Goal: Task Accomplishment & Management: Manage account settings

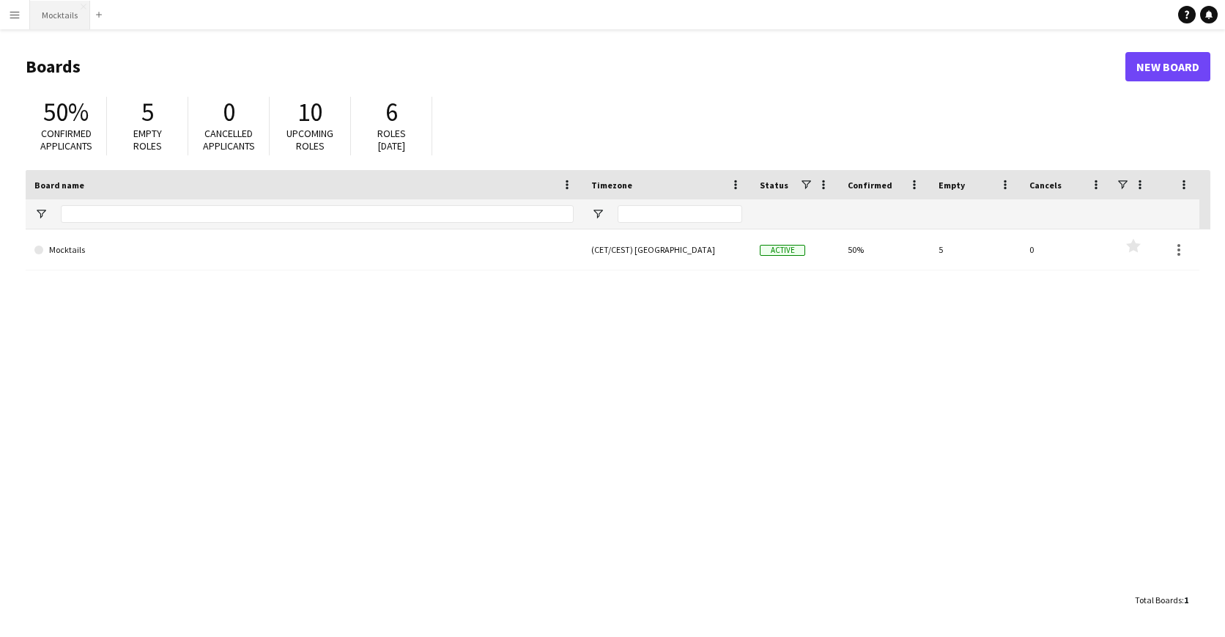
click at [56, 15] on button "Mocktails Close" at bounding box center [60, 15] width 60 height 29
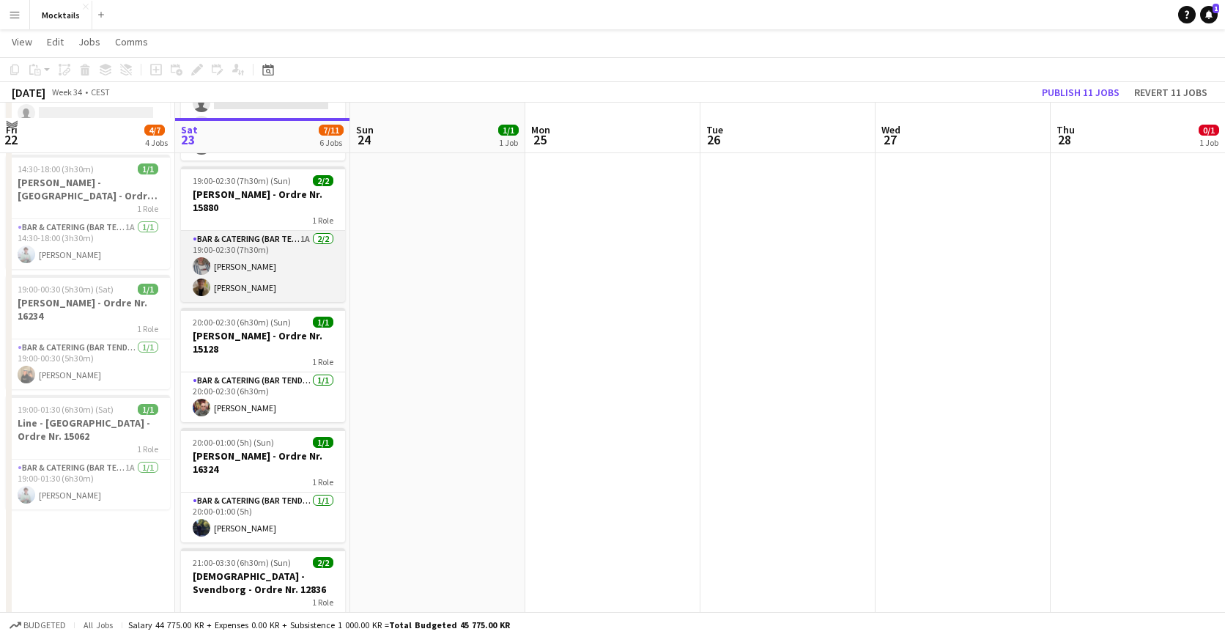
scroll to position [205, 0]
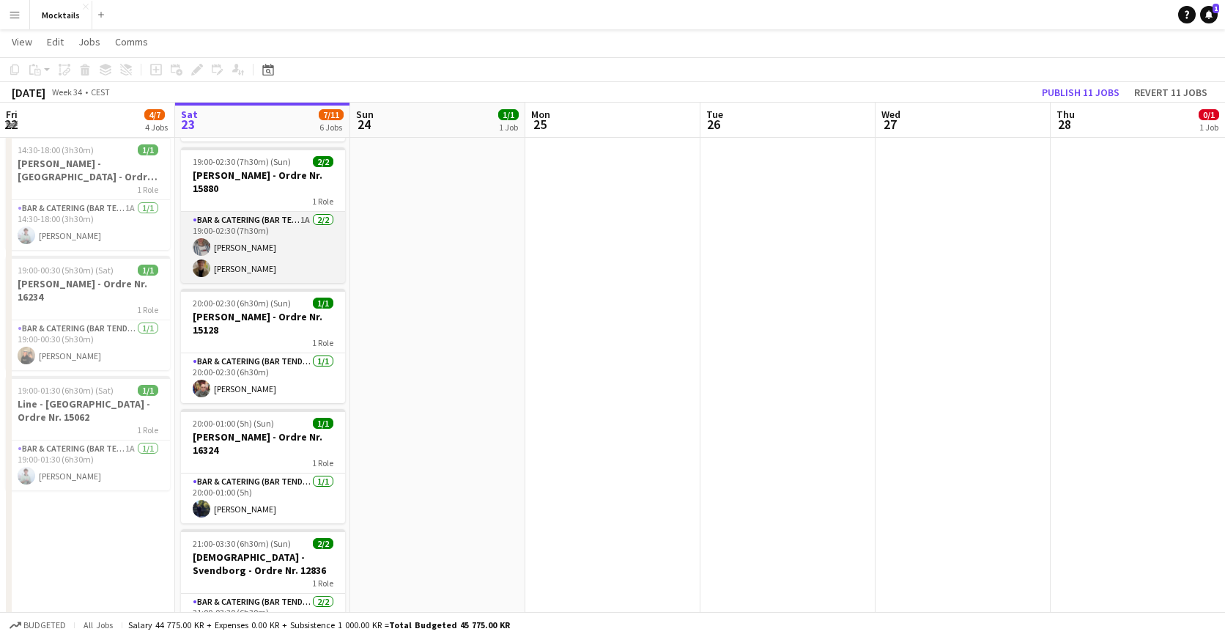
click at [273, 248] on app-card-role "Bar & Catering (Bar Tender) 1A [DATE] 19:00-02:30 (7h30m) [PERSON_NAME] Iskau […" at bounding box center [263, 247] width 164 height 71
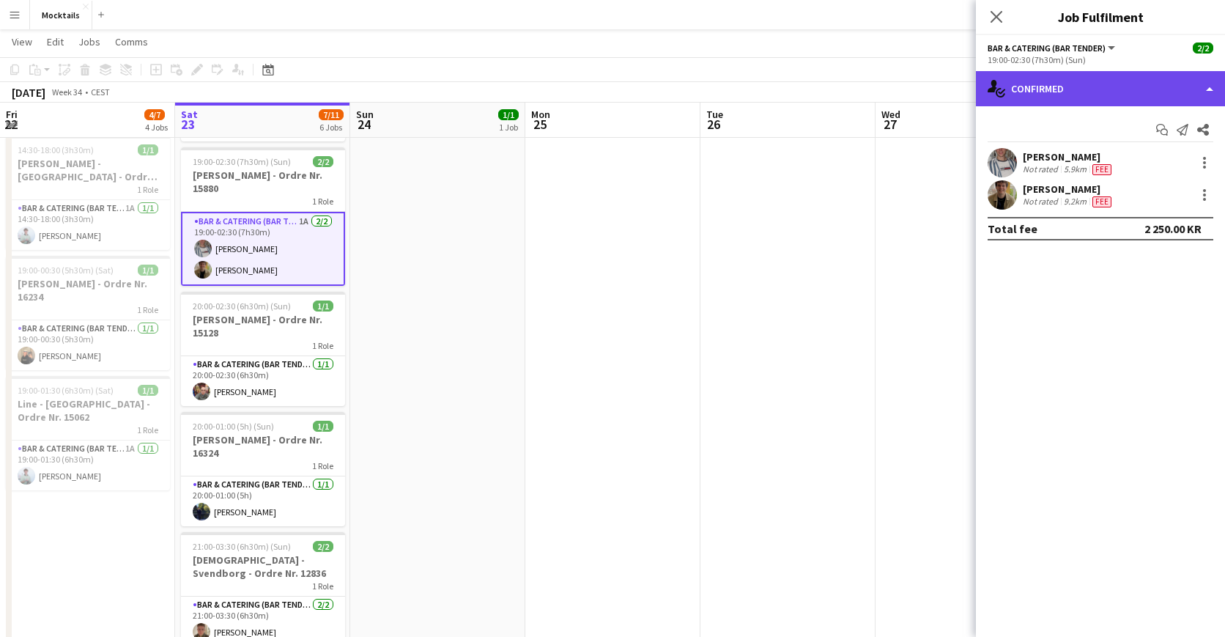
click at [1064, 84] on div "single-neutral-actions-check-2 Confirmed" at bounding box center [1100, 88] width 249 height 35
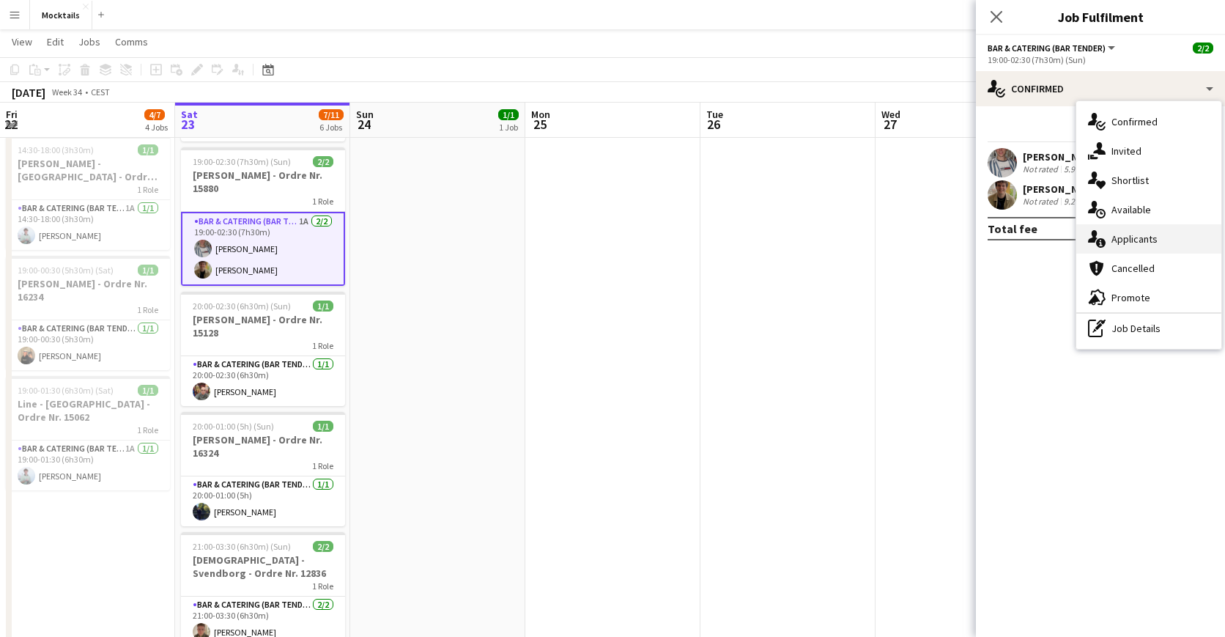
click at [1134, 231] on div "single-neutral-actions-information Applicants" at bounding box center [1148, 238] width 145 height 29
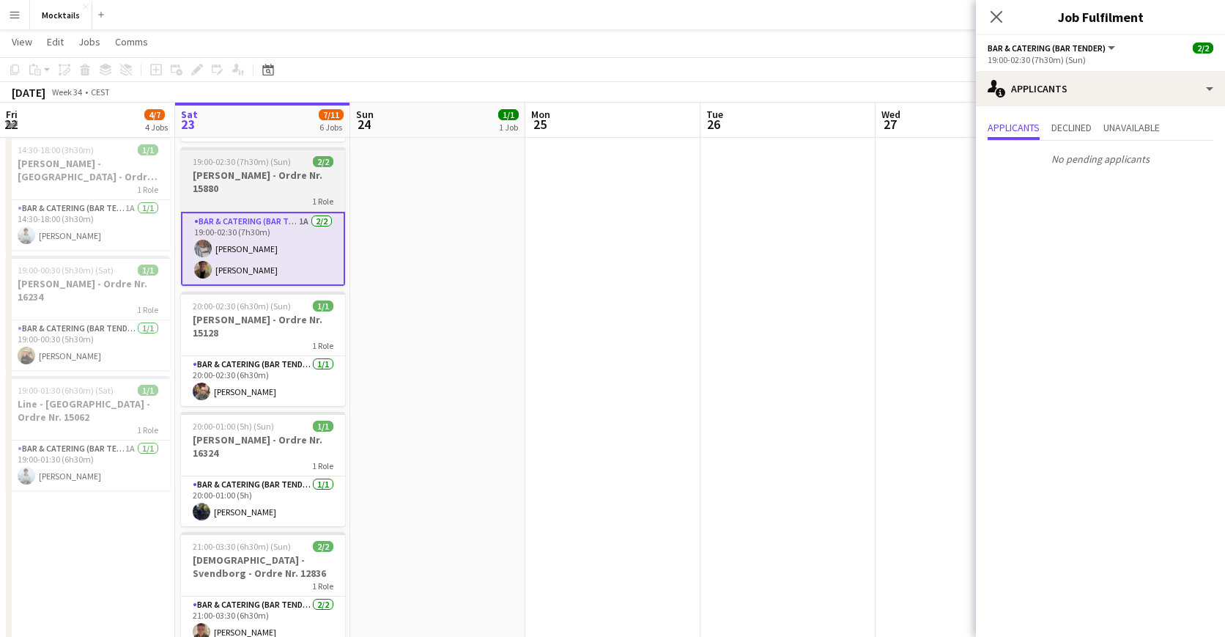
click at [268, 196] on div "1 Role" at bounding box center [263, 201] width 164 height 12
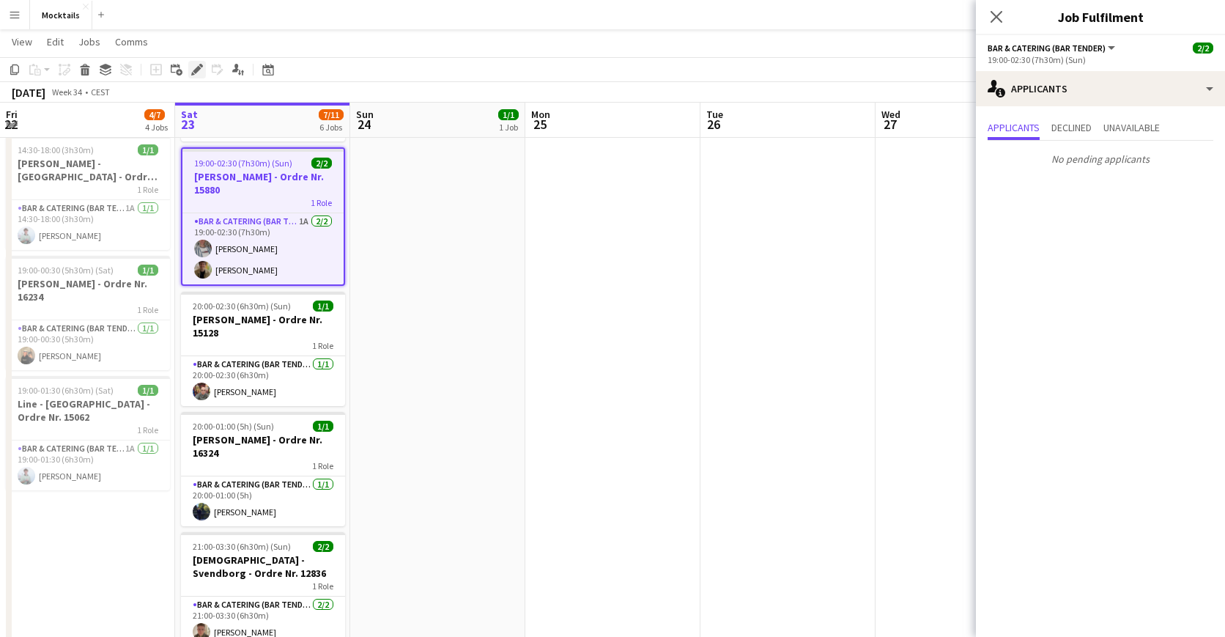
click at [197, 67] on icon at bounding box center [197, 70] width 8 height 8
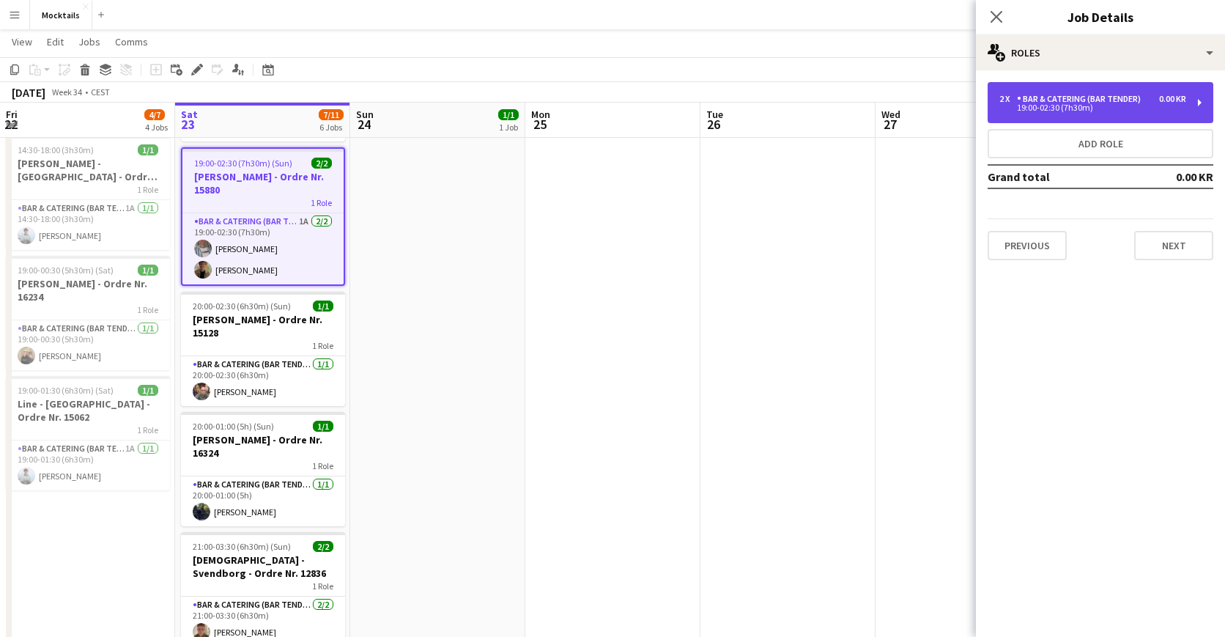
click at [1062, 111] on div "19:00-02:30 (7h30m)" at bounding box center [1092, 107] width 187 height 7
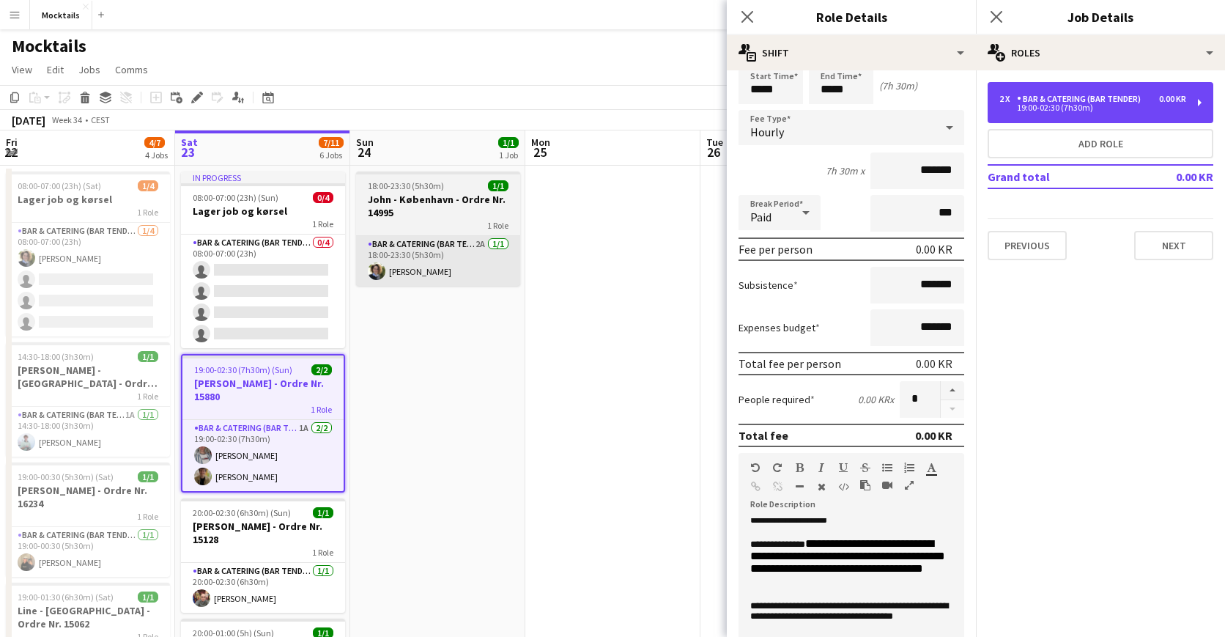
scroll to position [0, 0]
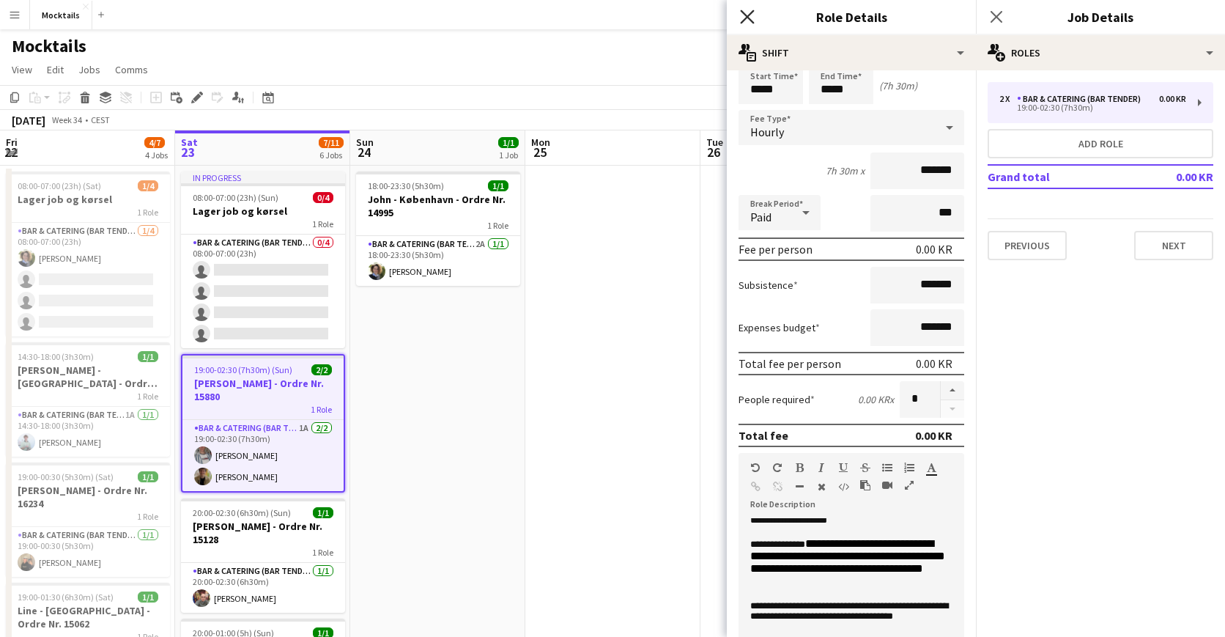
click at [744, 20] on icon at bounding box center [747, 17] width 14 height 14
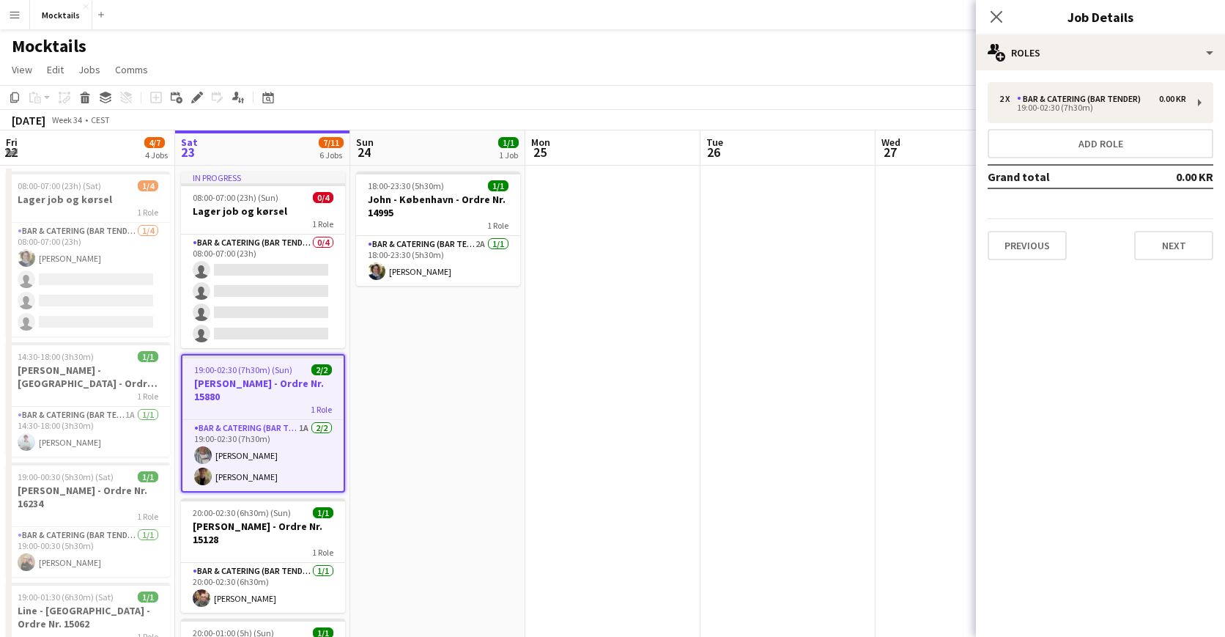
click at [234, 386] on h3 "[PERSON_NAME] - Ordre Nr. 15880" at bounding box center [262, 390] width 161 height 26
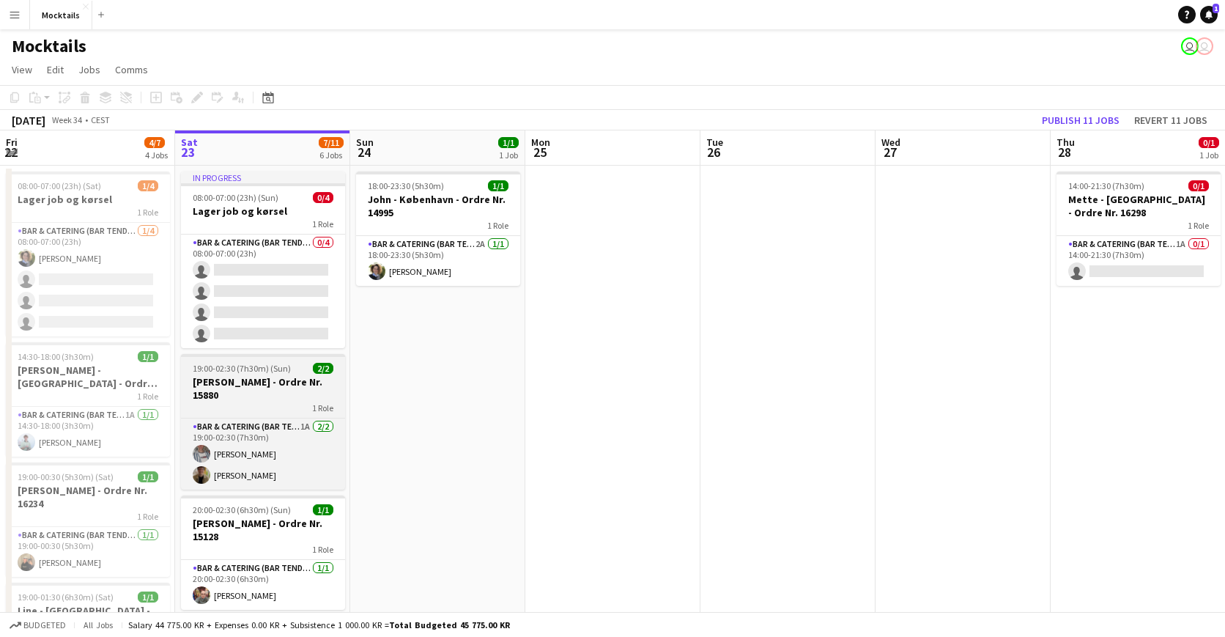
click at [253, 383] on h3 "[PERSON_NAME] - Ordre Nr. 15880" at bounding box center [263, 388] width 164 height 26
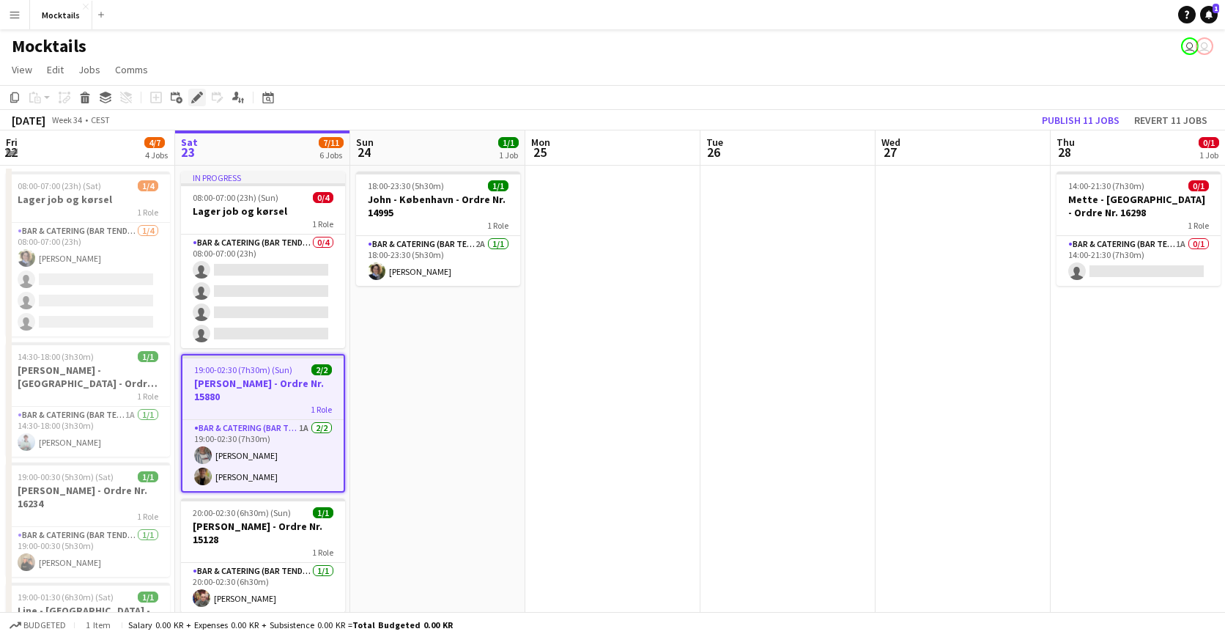
click at [196, 101] on icon at bounding box center [197, 98] width 8 height 8
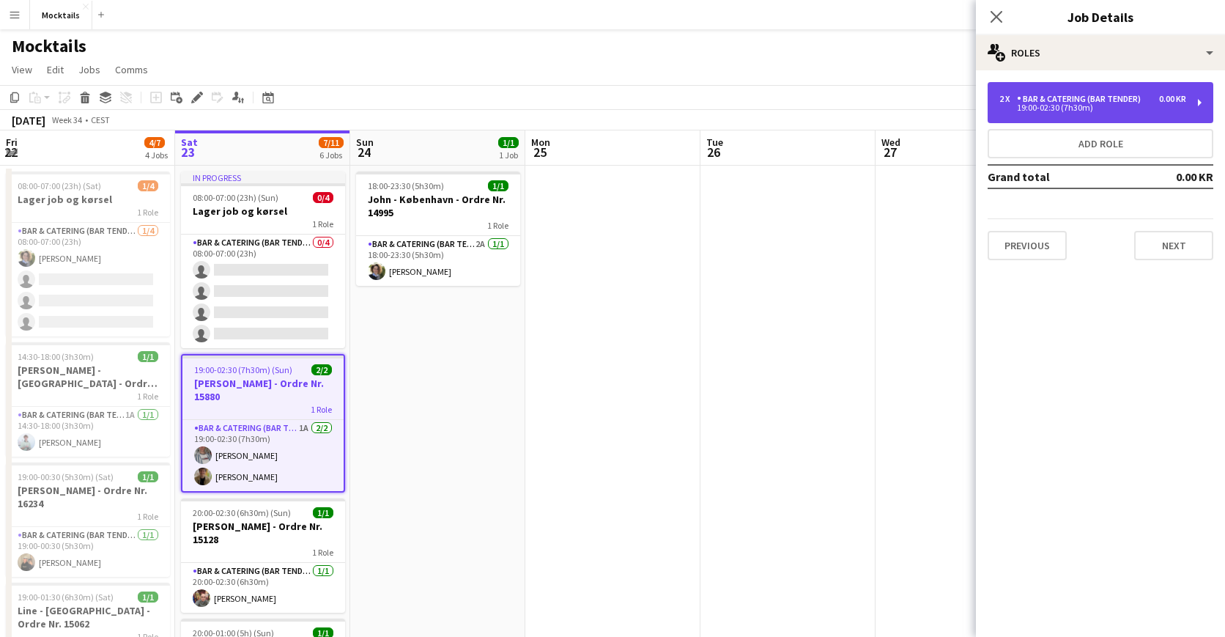
click at [1072, 104] on div "19:00-02:30 (7h30m)" at bounding box center [1092, 107] width 187 height 7
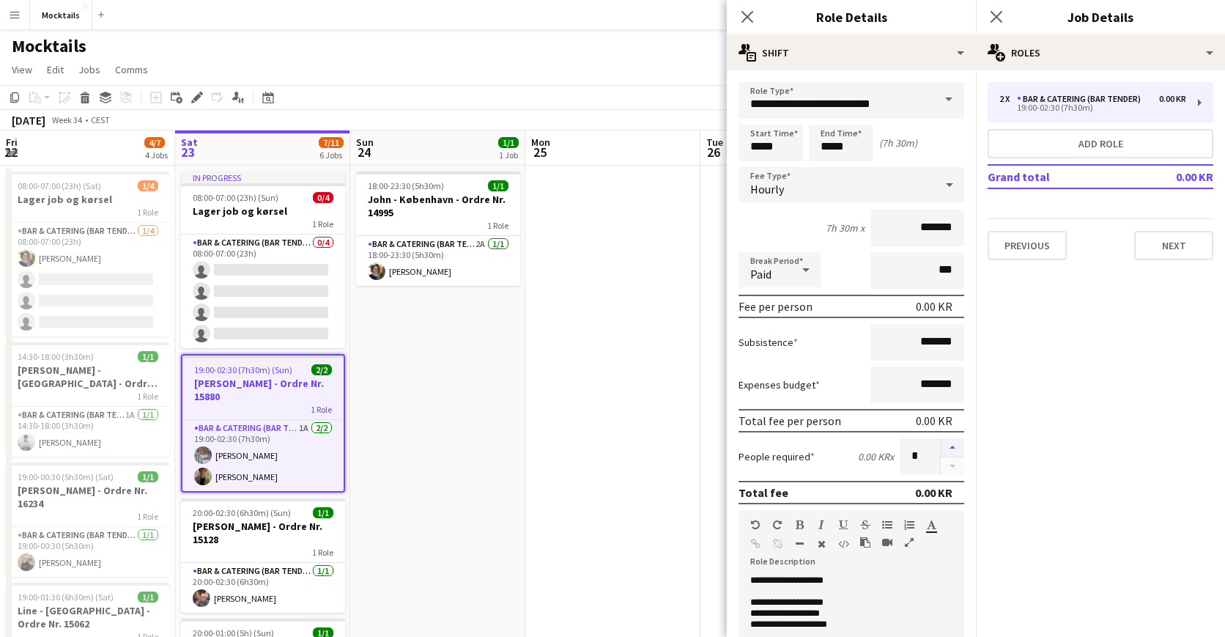
click at [953, 444] on button "button" at bounding box center [952, 447] width 23 height 19
type input "*"
click at [1008, 463] on mat-expansion-panel "pencil3 General details 2 x Bar & Catering (Bar Tender) 0.00 KR 19:00-02:30 (7h…" at bounding box center [1100, 353] width 249 height 566
click at [741, 18] on app-icon "Close pop-in" at bounding box center [747, 17] width 21 height 21
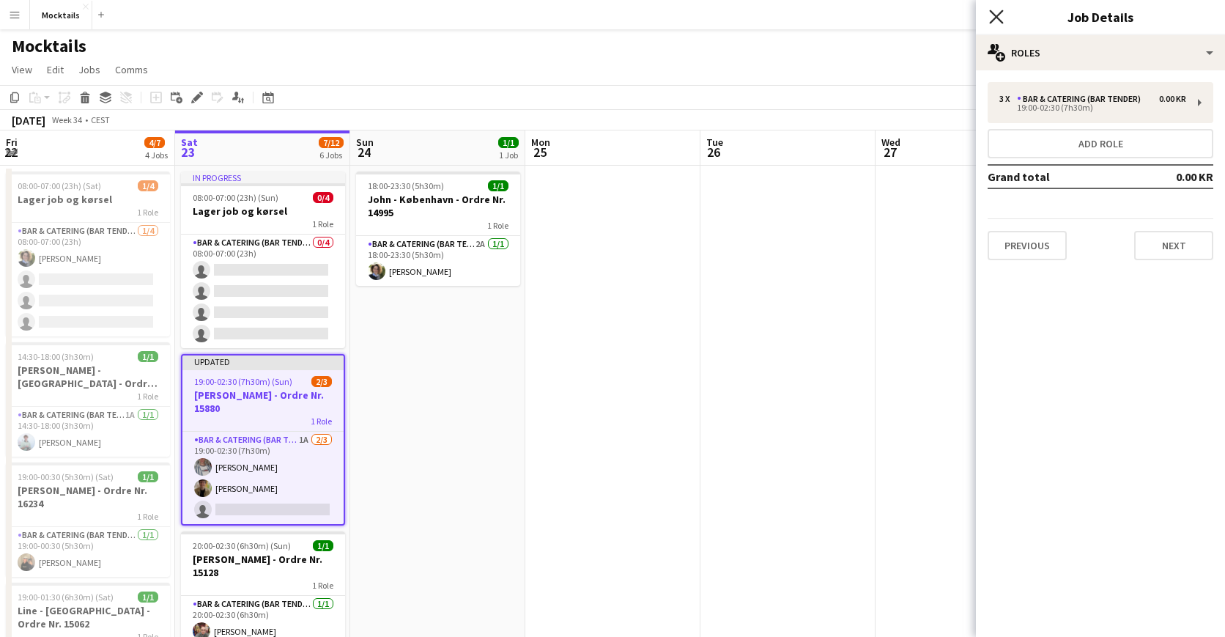
click at [994, 23] on icon "Close pop-in" at bounding box center [996, 17] width 14 height 14
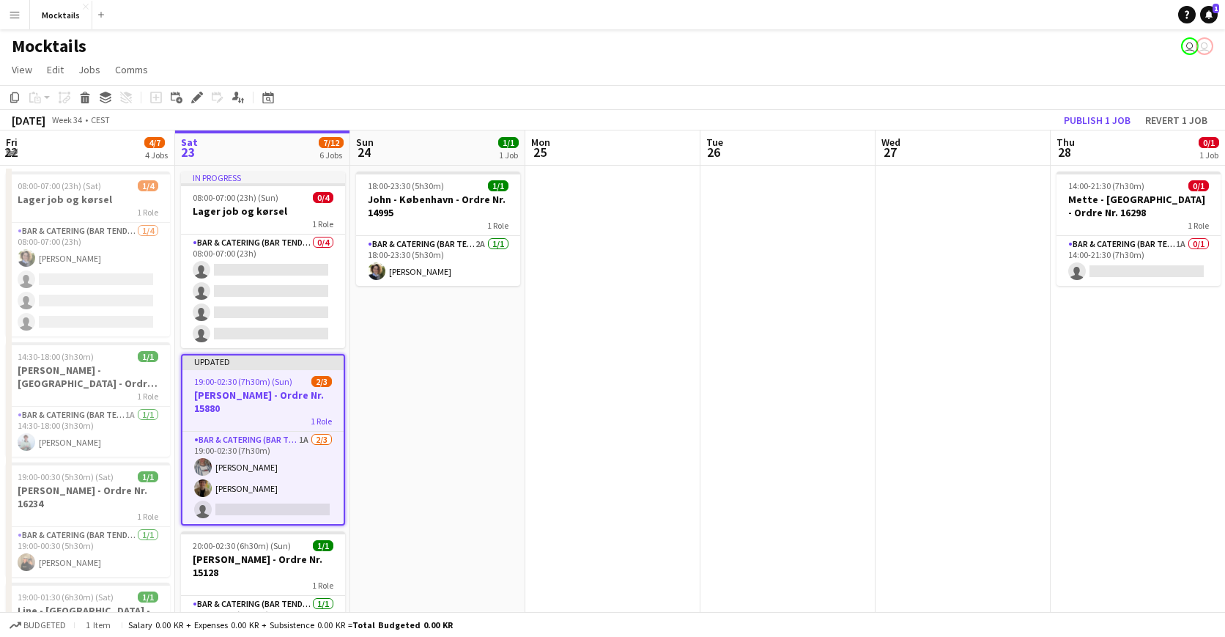
click at [212, 421] on div "1 Role" at bounding box center [262, 421] width 161 height 12
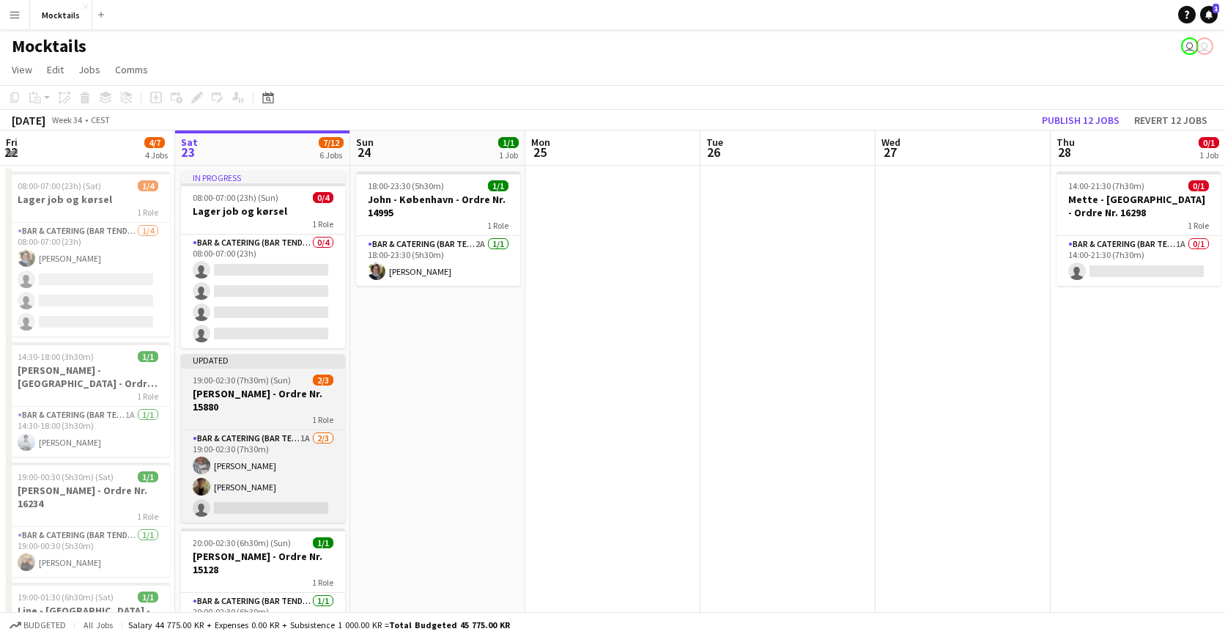
click at [255, 386] on app-job-card "Updated 19:00-02:30 (7h30m) (Sun) 2/3 Kristian - Charlottenlund - Ordre Nr. 158…" at bounding box center [263, 438] width 164 height 168
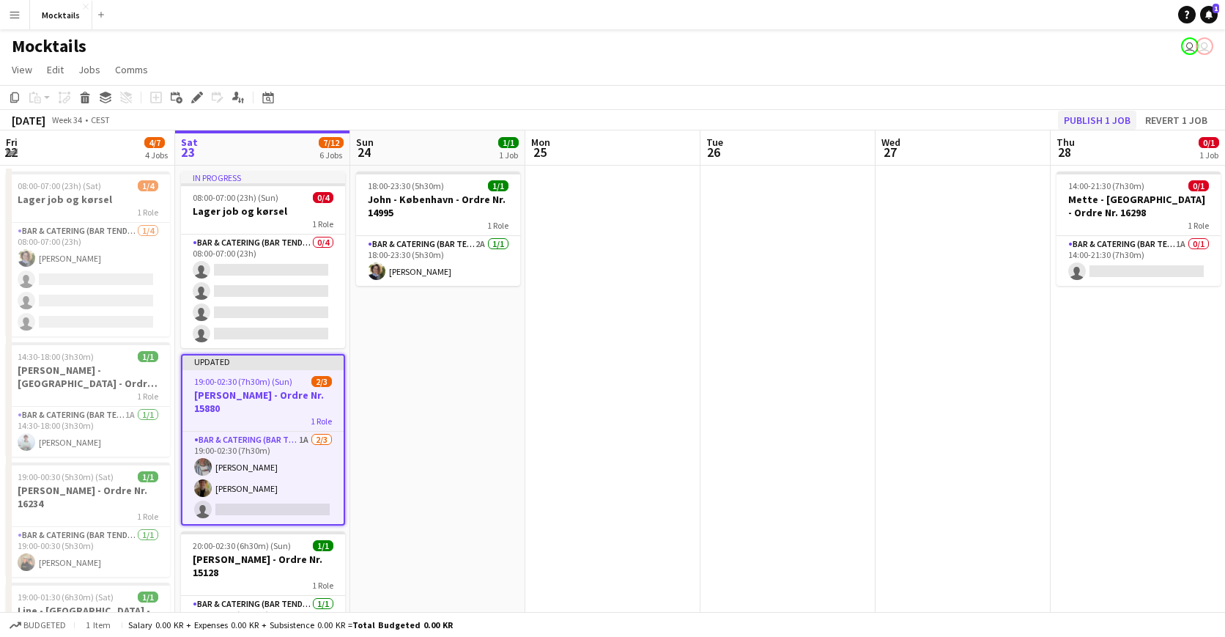
click at [1102, 119] on button "Publish 1 job" at bounding box center [1097, 120] width 78 height 19
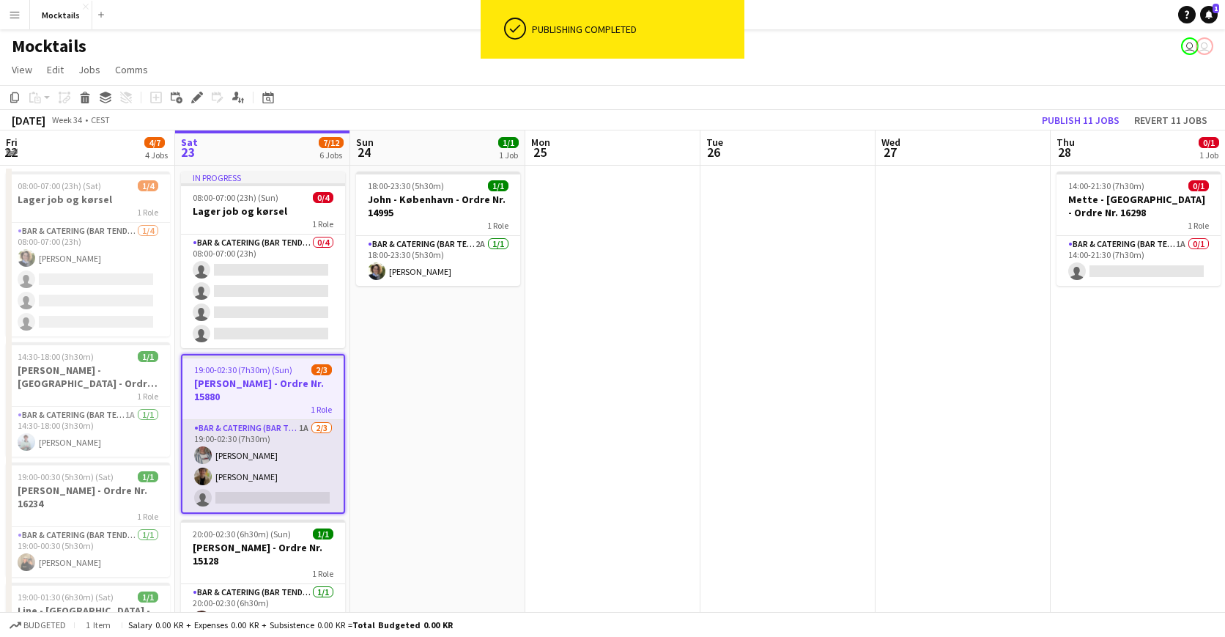
click at [248, 484] on app-card-role "Bar & Catering (Bar Tender) 1A [DATE] 19:00-02:30 (7h30m) [PERSON_NAME] Iskau […" at bounding box center [262, 466] width 161 height 92
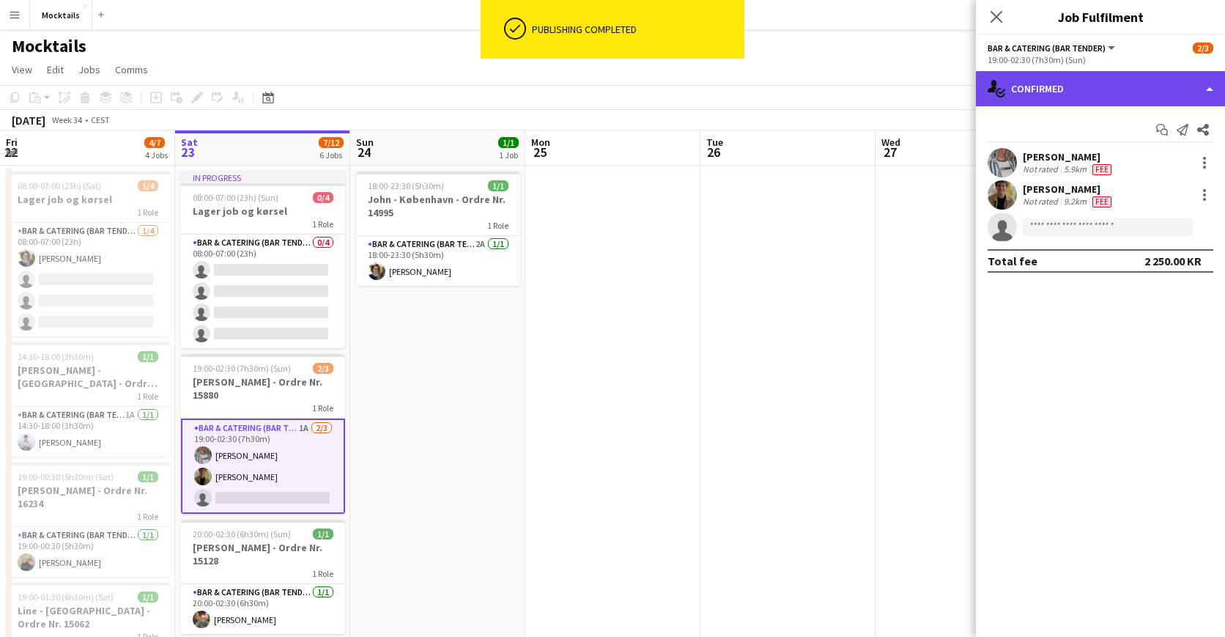
click at [1092, 90] on div "single-neutral-actions-check-2 Confirmed" at bounding box center [1100, 88] width 249 height 35
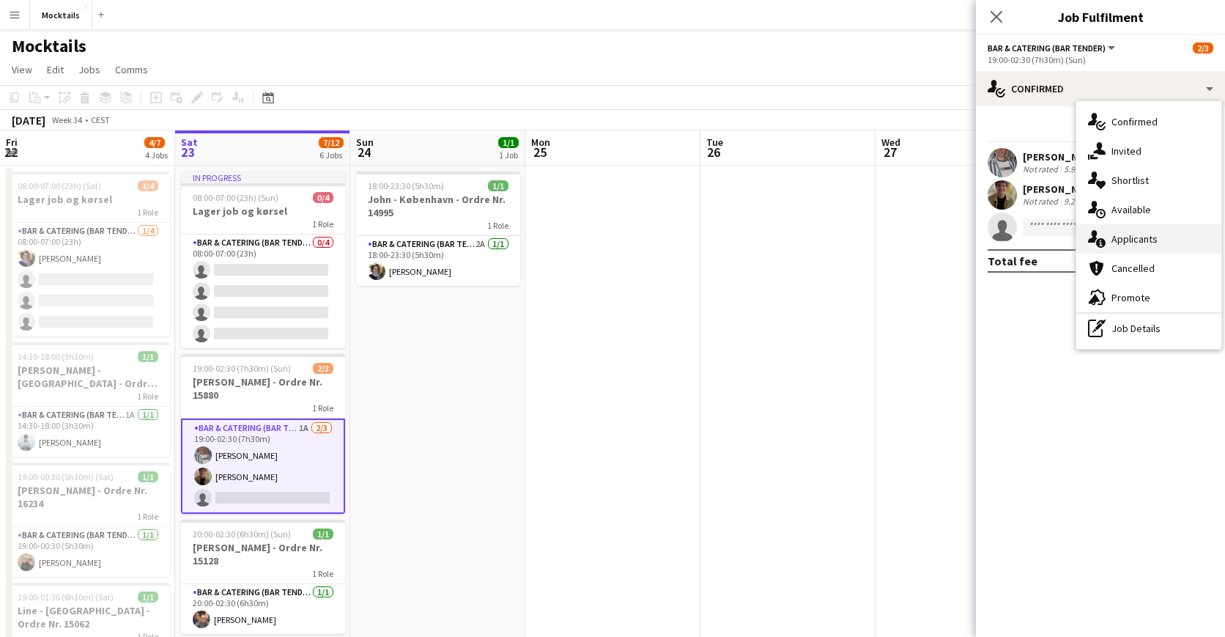
click at [1135, 236] on div "single-neutral-actions-information Applicants" at bounding box center [1148, 238] width 145 height 29
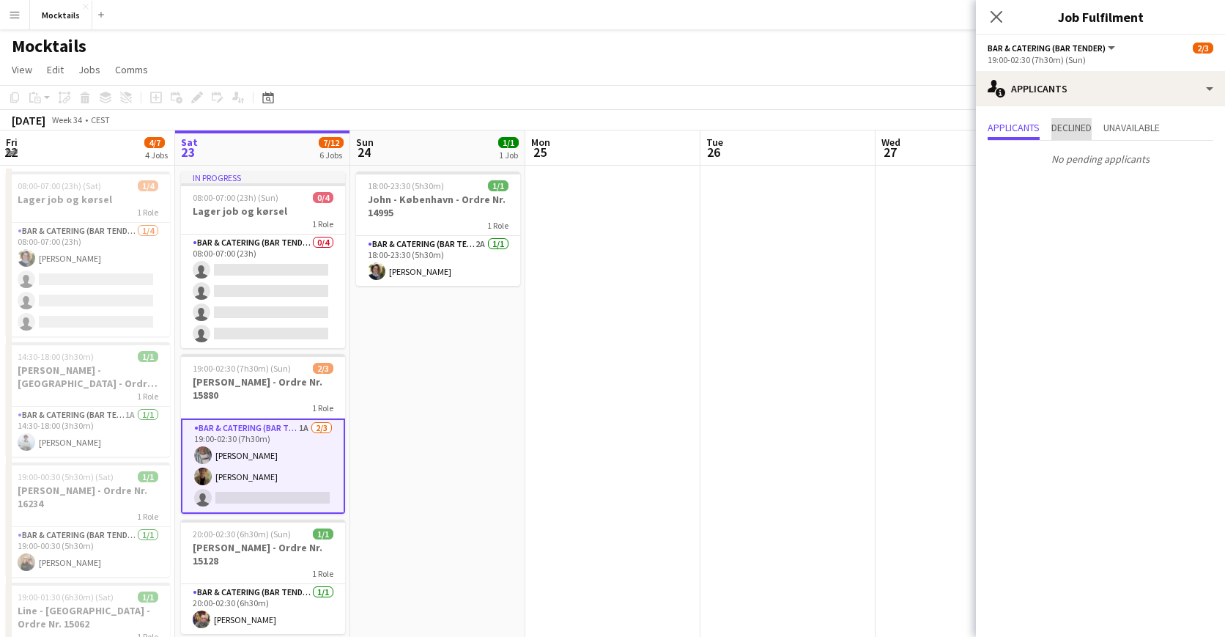
click at [1079, 130] on span "Declined" at bounding box center [1071, 127] width 40 height 10
click at [1135, 122] on span "Unavailable" at bounding box center [1131, 127] width 56 height 10
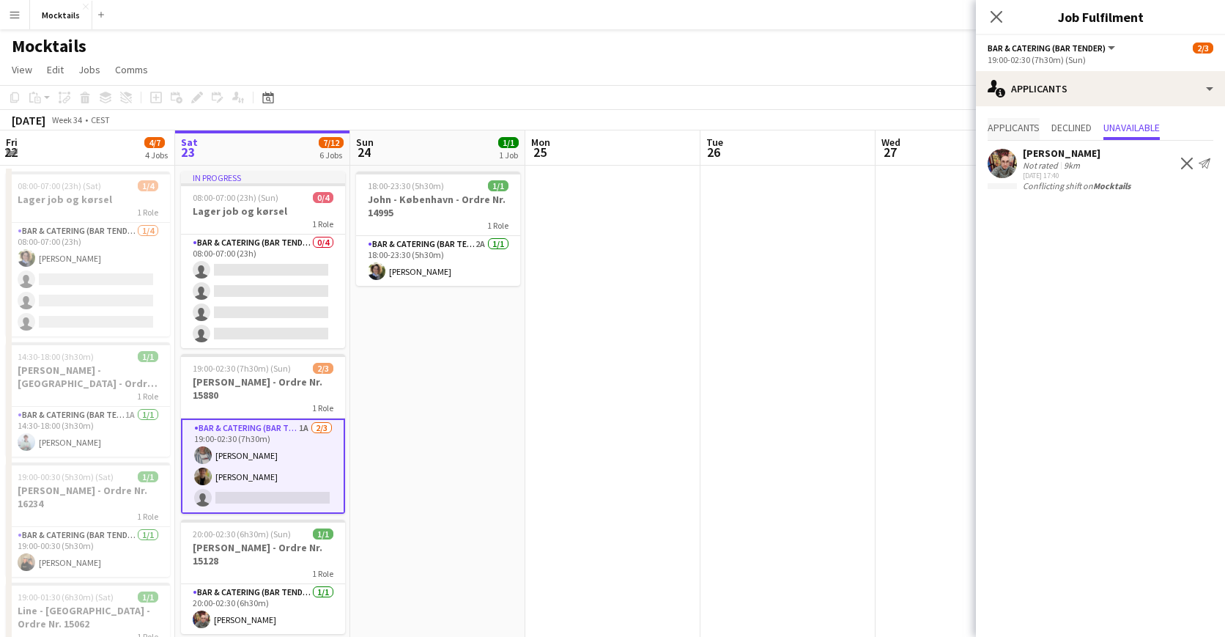
click at [1020, 125] on span "Applicants" at bounding box center [1014, 127] width 52 height 10
click at [989, 13] on app-icon "Close pop-in" at bounding box center [996, 17] width 21 height 21
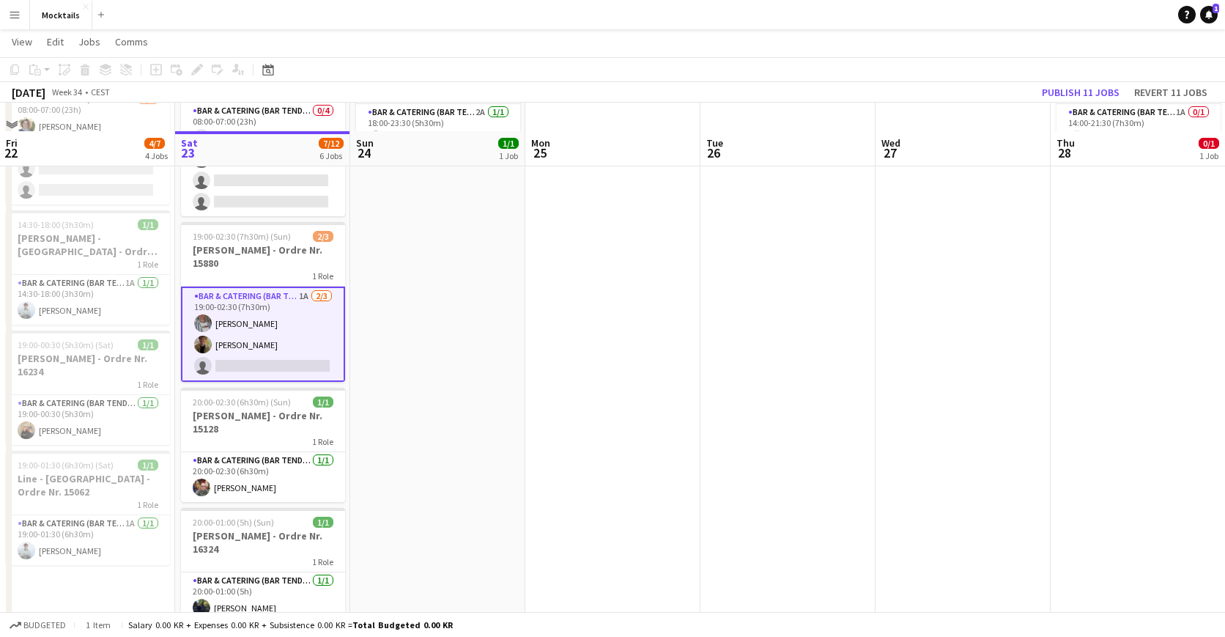
scroll to position [122, 0]
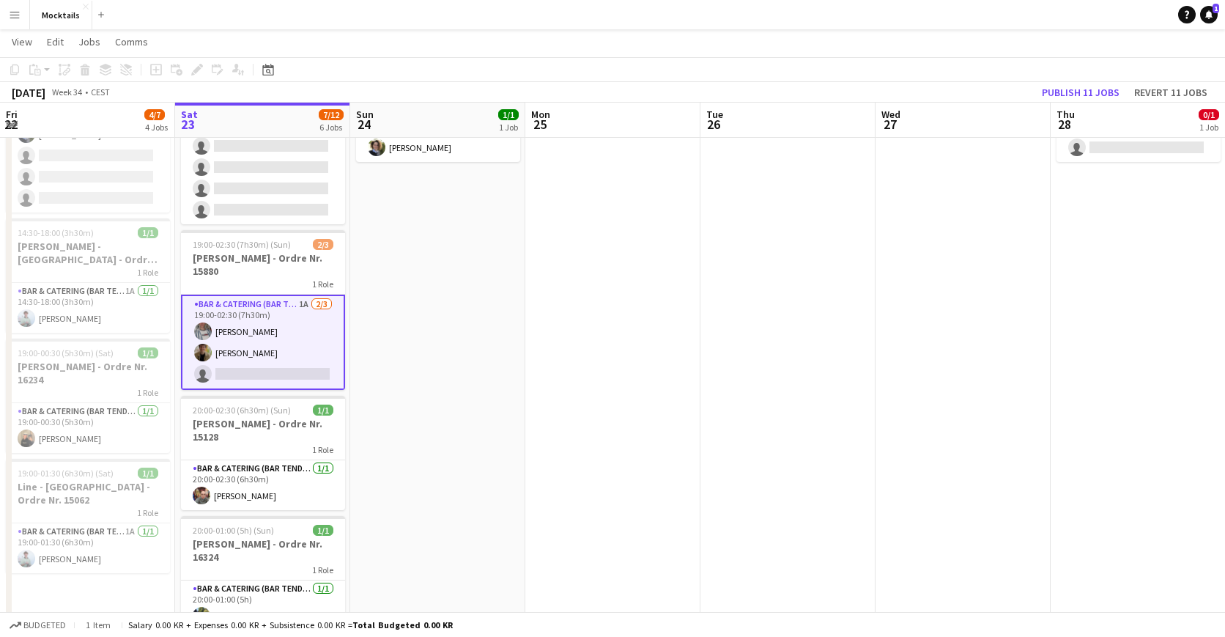
click at [404, 395] on app-date-cell "18:00-23:30 (5h30m) 1/1 [PERSON_NAME] - København - Ordre Nr. 14995 1 Role Bar …" at bounding box center [437, 466] width 175 height 848
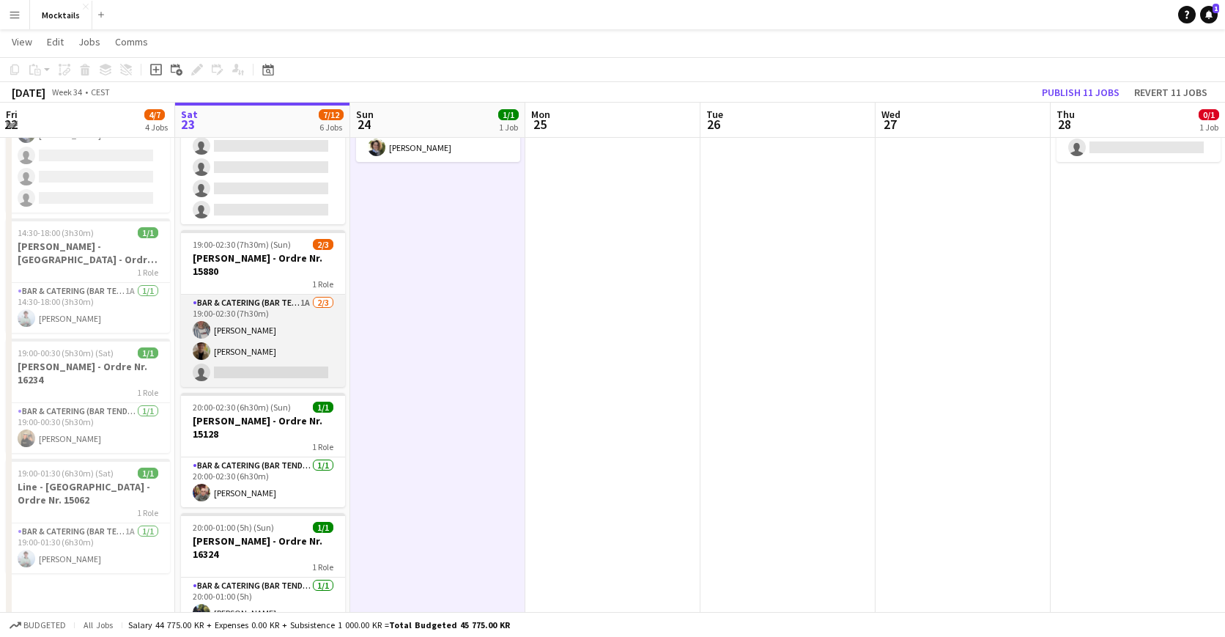
click at [292, 366] on app-card-role "Bar & Catering (Bar Tender) 1A [DATE] 19:00-02:30 (7h30m) [PERSON_NAME] Iskau […" at bounding box center [263, 340] width 164 height 92
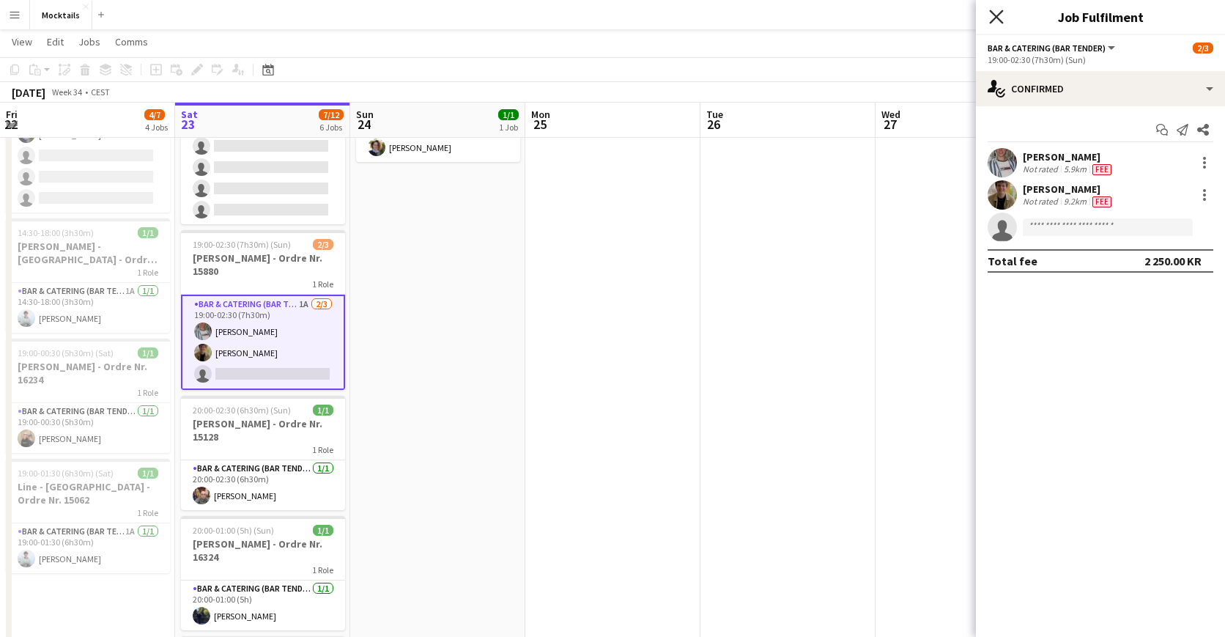
click at [991, 15] on icon "Close pop-in" at bounding box center [996, 17] width 14 height 14
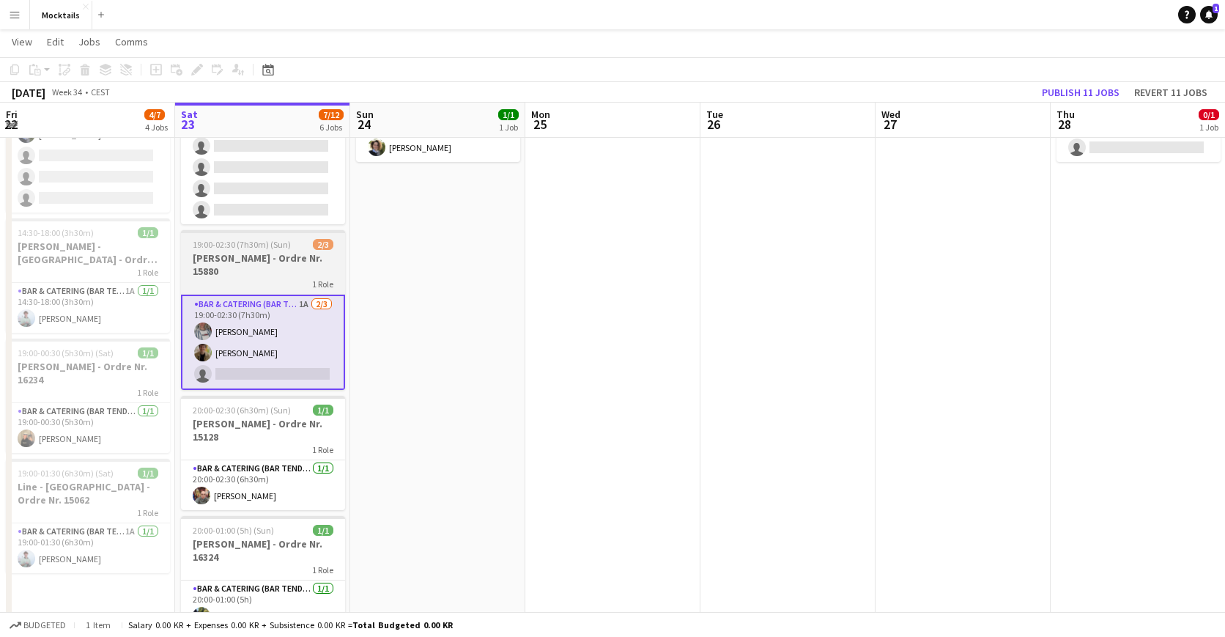
click at [258, 274] on h3 "[PERSON_NAME] - Ordre Nr. 15880" at bounding box center [263, 264] width 164 height 26
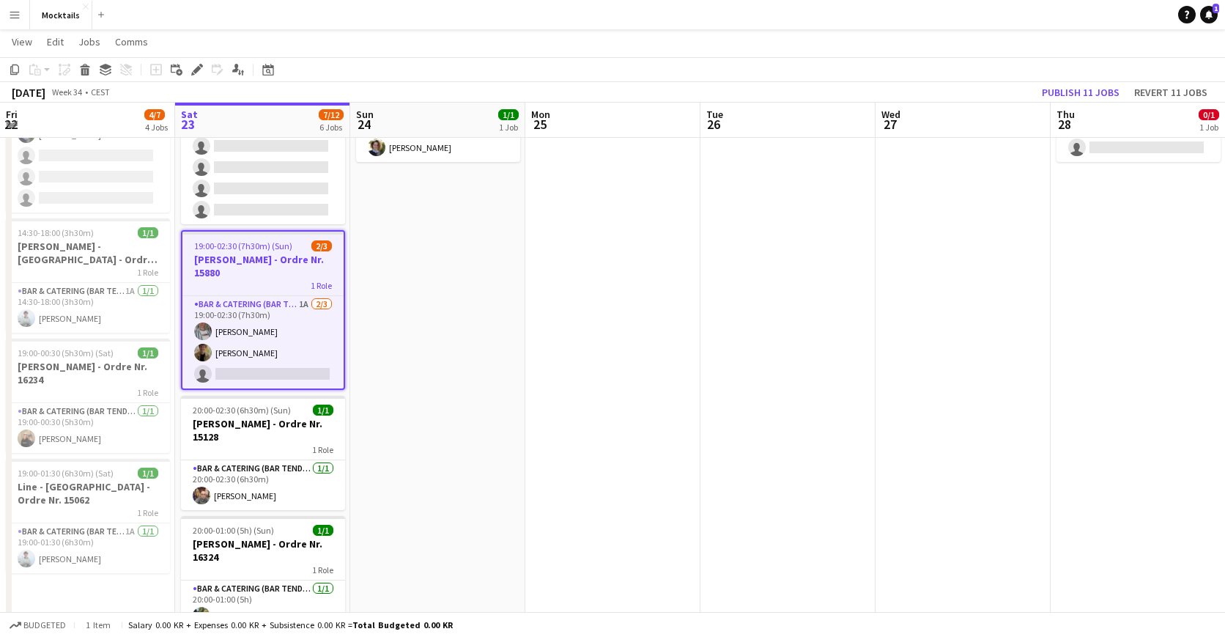
click at [415, 336] on app-date-cell "18:00-23:30 (5h30m) 1/1 [PERSON_NAME] - København - Ordre Nr. 14995 1 Role Bar …" at bounding box center [437, 466] width 175 height 848
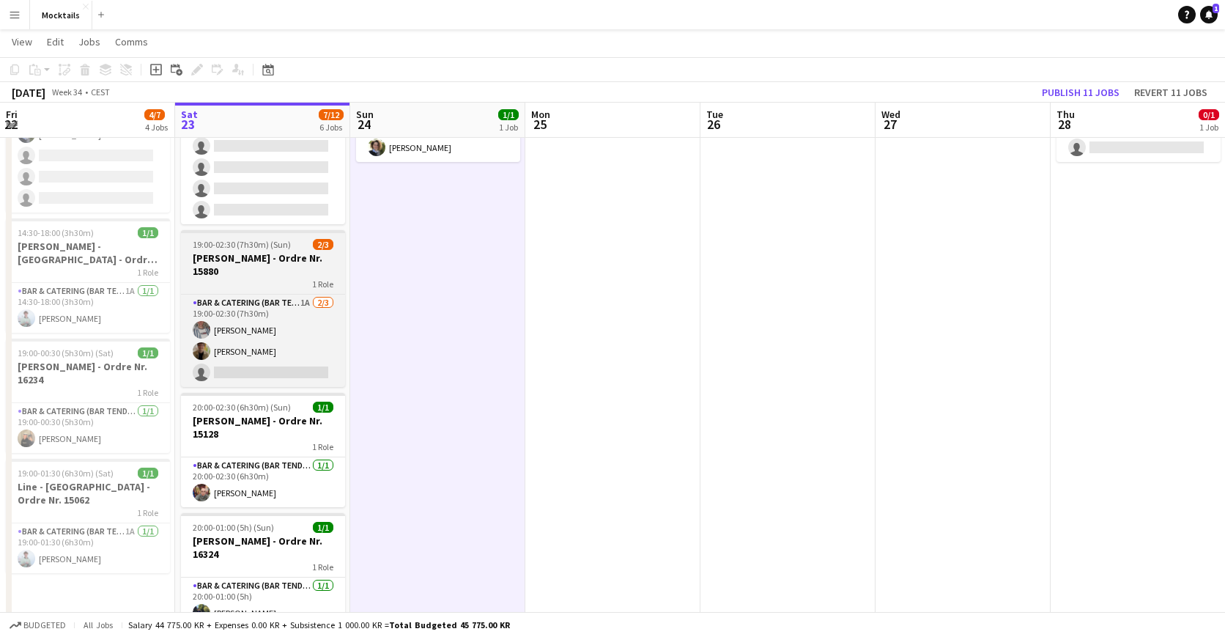
click at [253, 267] on h3 "[PERSON_NAME] - Ordre Nr. 15880" at bounding box center [263, 264] width 164 height 26
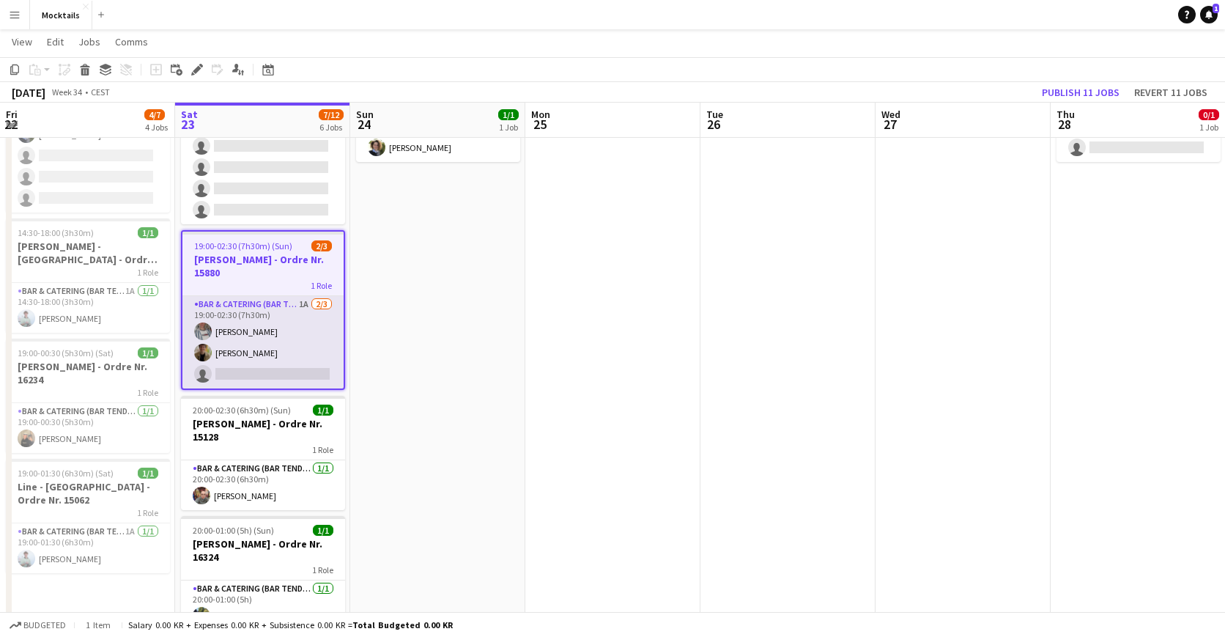
click at [253, 344] on app-card-role "Bar & Catering (Bar Tender) 1A [DATE] 19:00-02:30 (7h30m) [PERSON_NAME] Iskau […" at bounding box center [262, 342] width 161 height 92
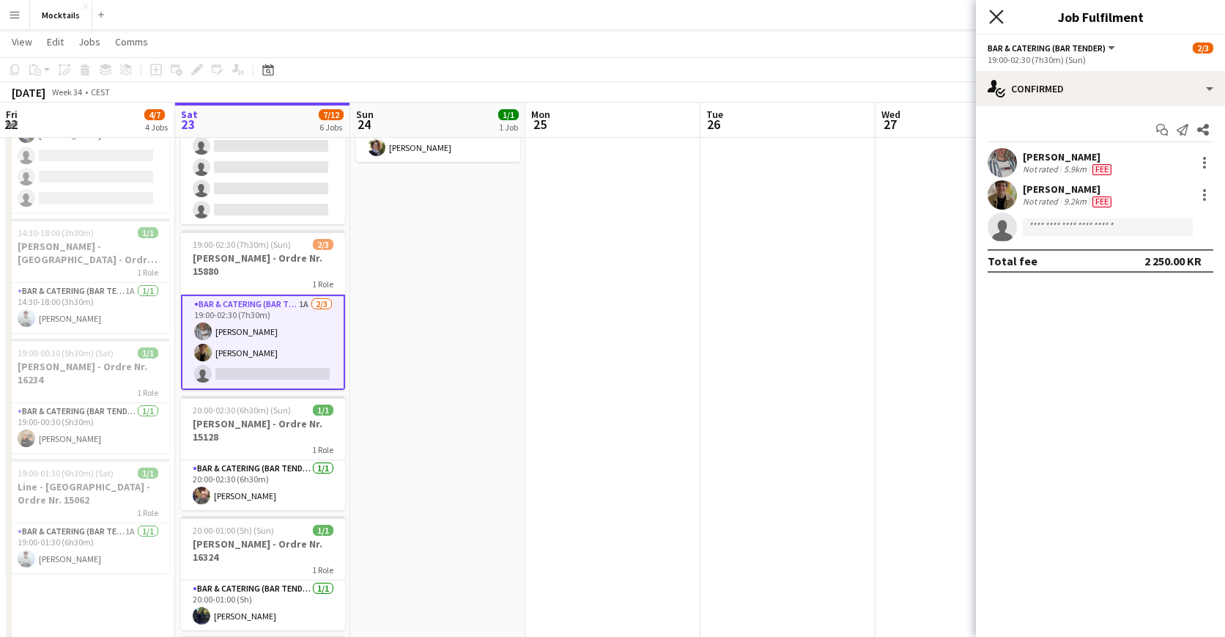
click at [993, 17] on icon "Close pop-in" at bounding box center [996, 17] width 14 height 14
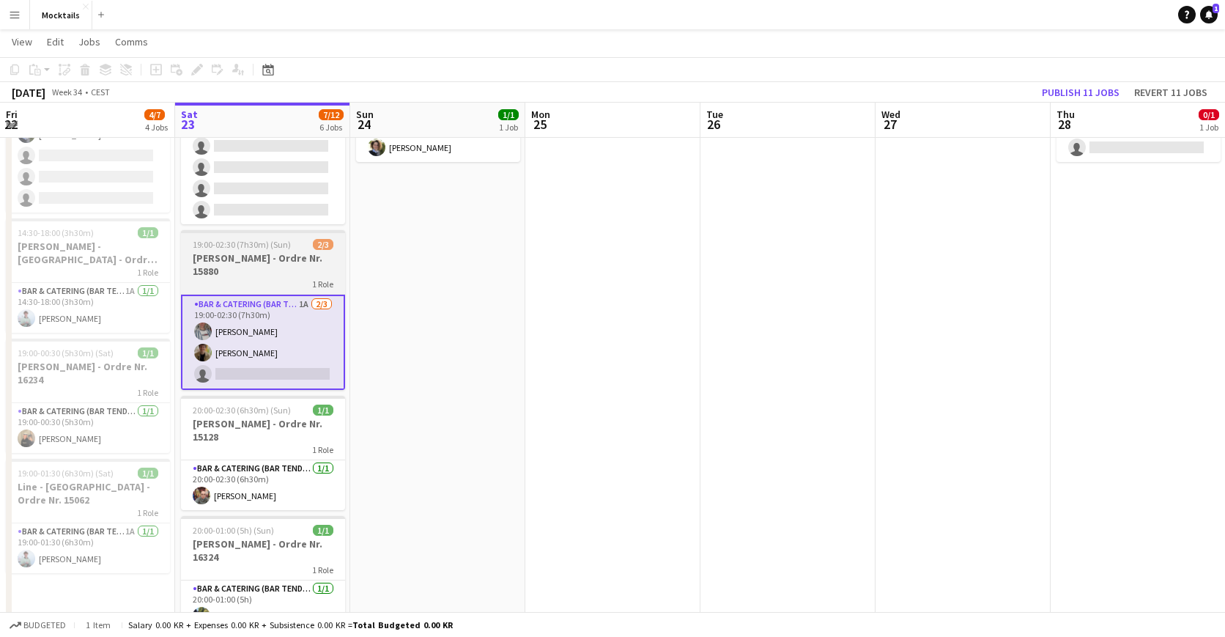
click at [243, 273] on h3 "[PERSON_NAME] - Ordre Nr. 15880" at bounding box center [263, 264] width 164 height 26
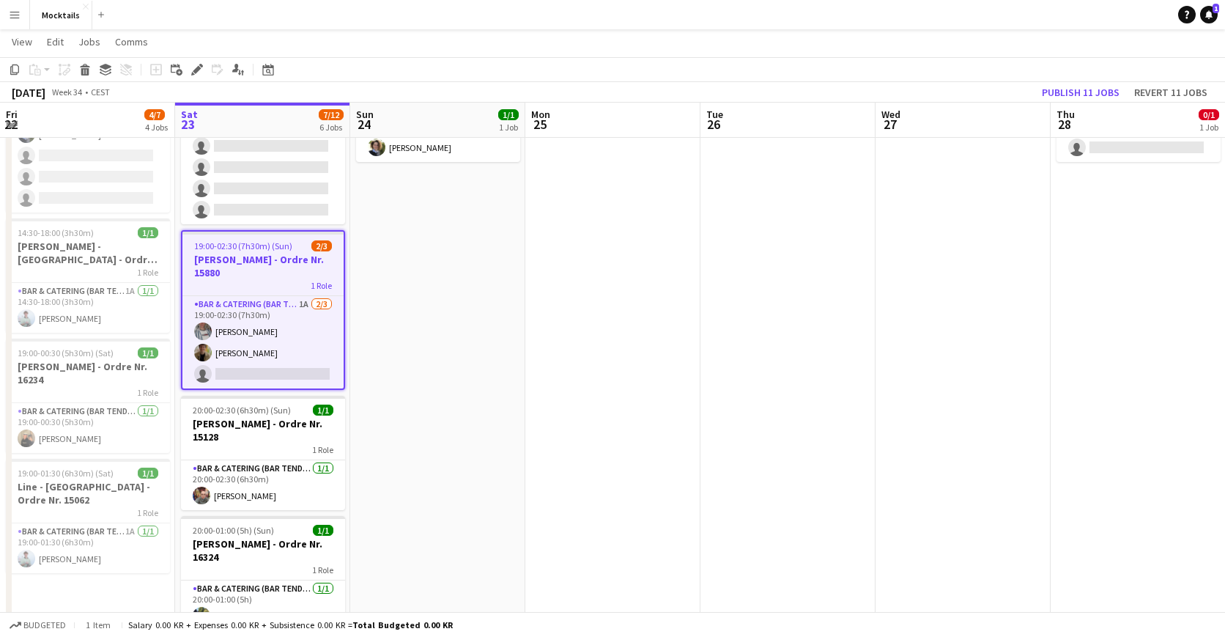
click at [249, 275] on h3 "[PERSON_NAME] - Ordre Nr. 15880" at bounding box center [262, 266] width 161 height 26
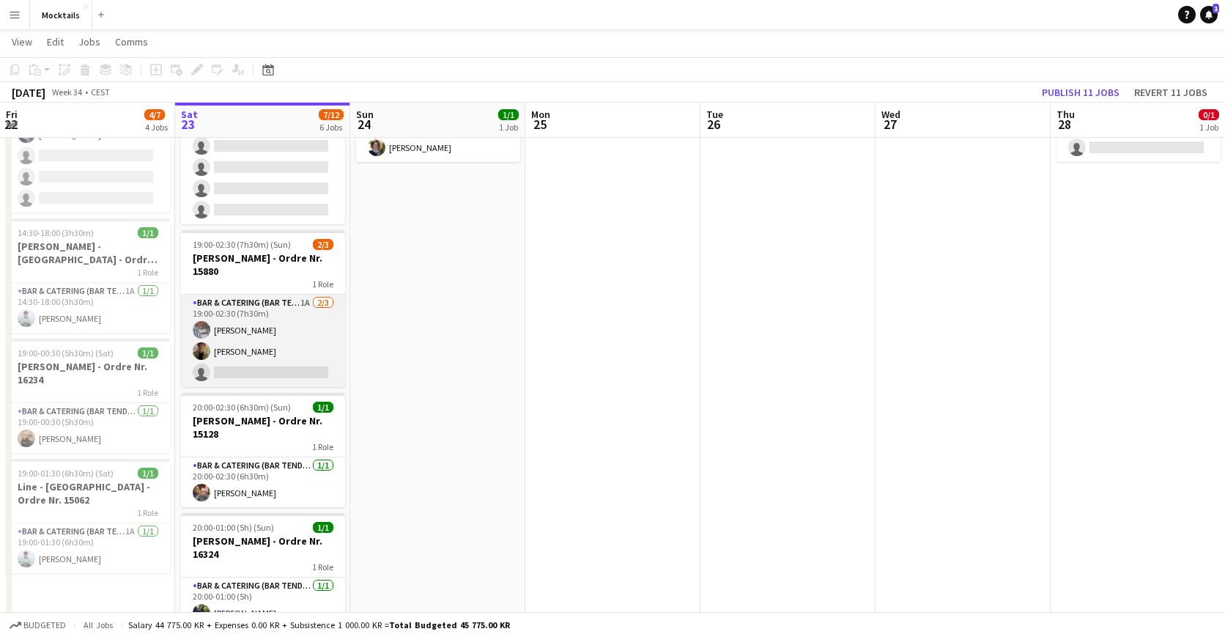
click at [253, 338] on app-card-role "Bar & Catering (Bar Tender) 1A [DATE] 19:00-02:30 (7h30m) [PERSON_NAME] Iskau […" at bounding box center [263, 340] width 164 height 92
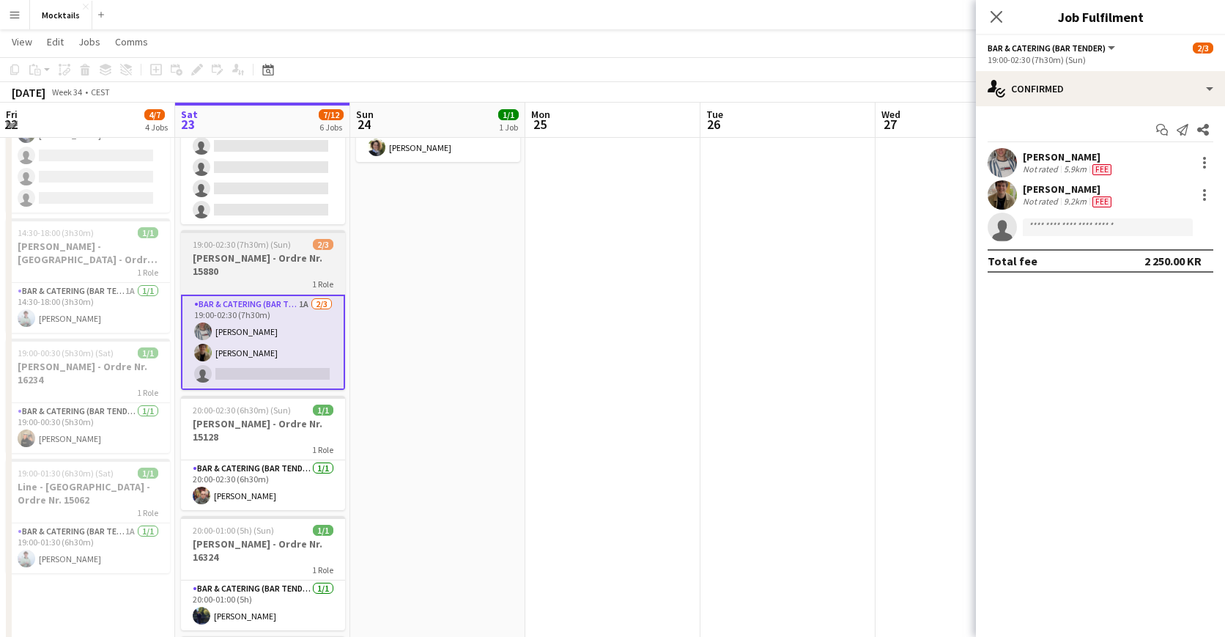
click at [270, 274] on h3 "[PERSON_NAME] - Ordre Nr. 15880" at bounding box center [263, 264] width 164 height 26
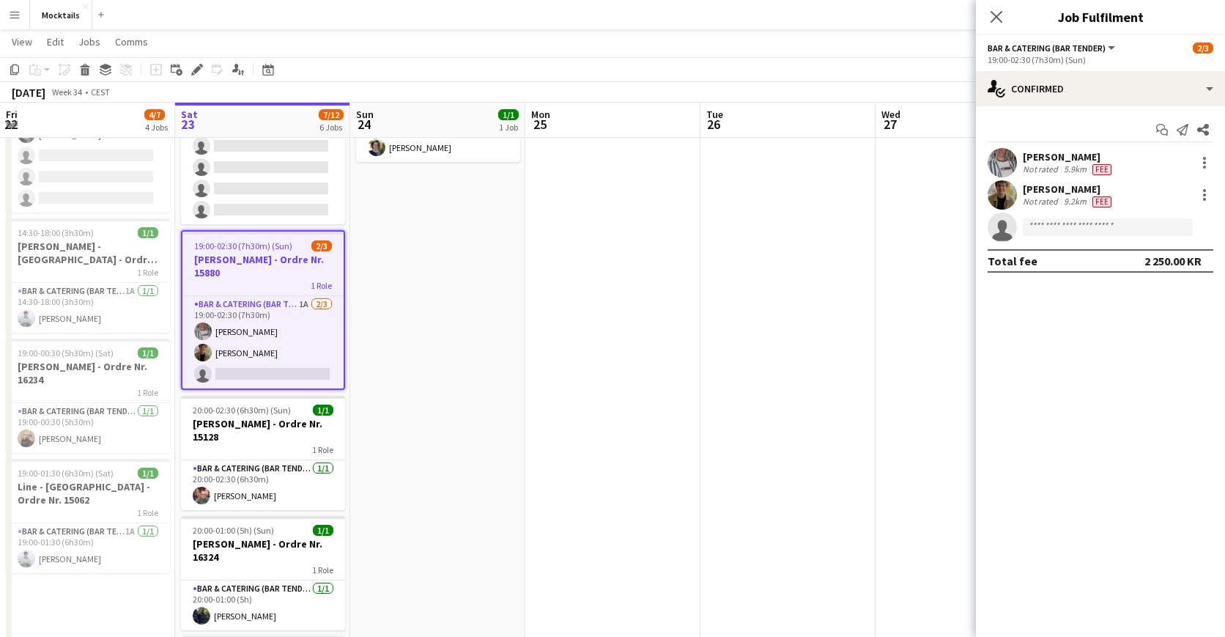
click at [221, 274] on h3 "[PERSON_NAME] - Ordre Nr. 15880" at bounding box center [262, 266] width 161 height 26
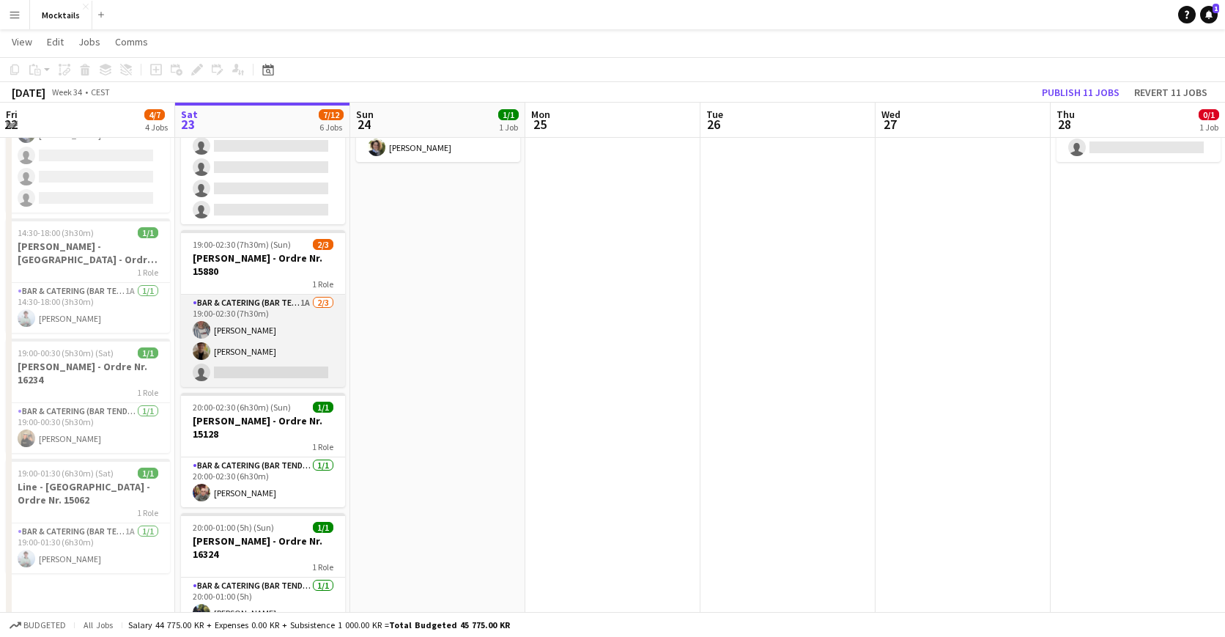
click at [257, 352] on app-card-role "Bar & Catering (Bar Tender) 1A [DATE] 19:00-02:30 (7h30m) [PERSON_NAME] Iskau […" at bounding box center [263, 340] width 164 height 92
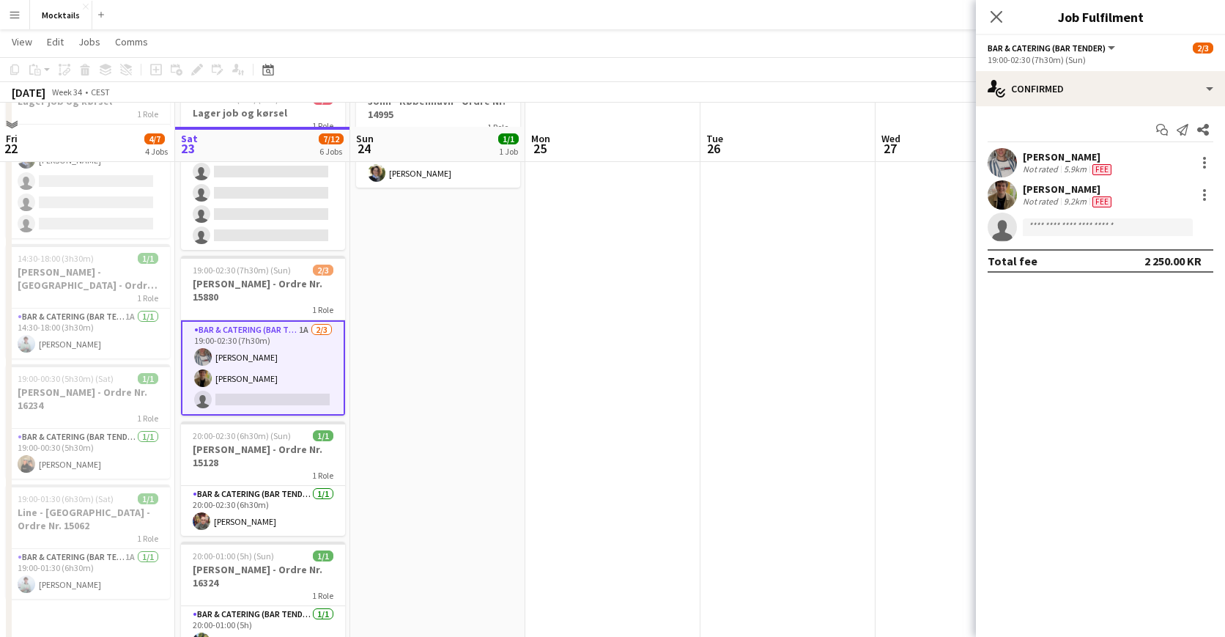
scroll to position [85, 0]
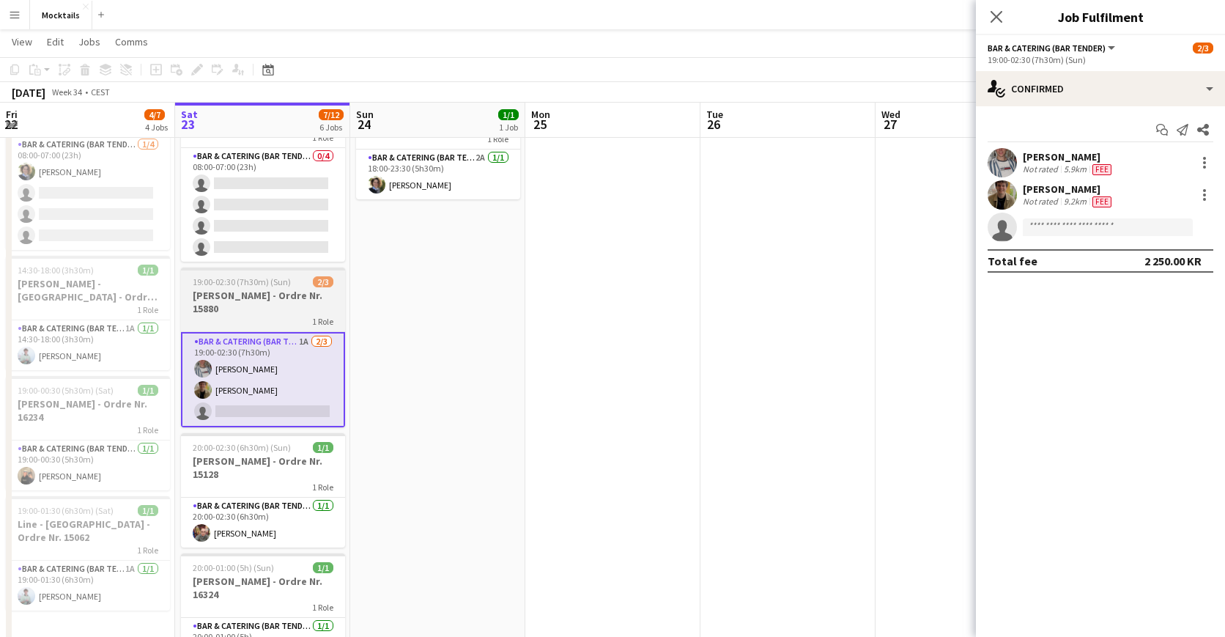
click at [285, 300] on h3 "[PERSON_NAME] - Ordre Nr. 15880" at bounding box center [263, 302] width 164 height 26
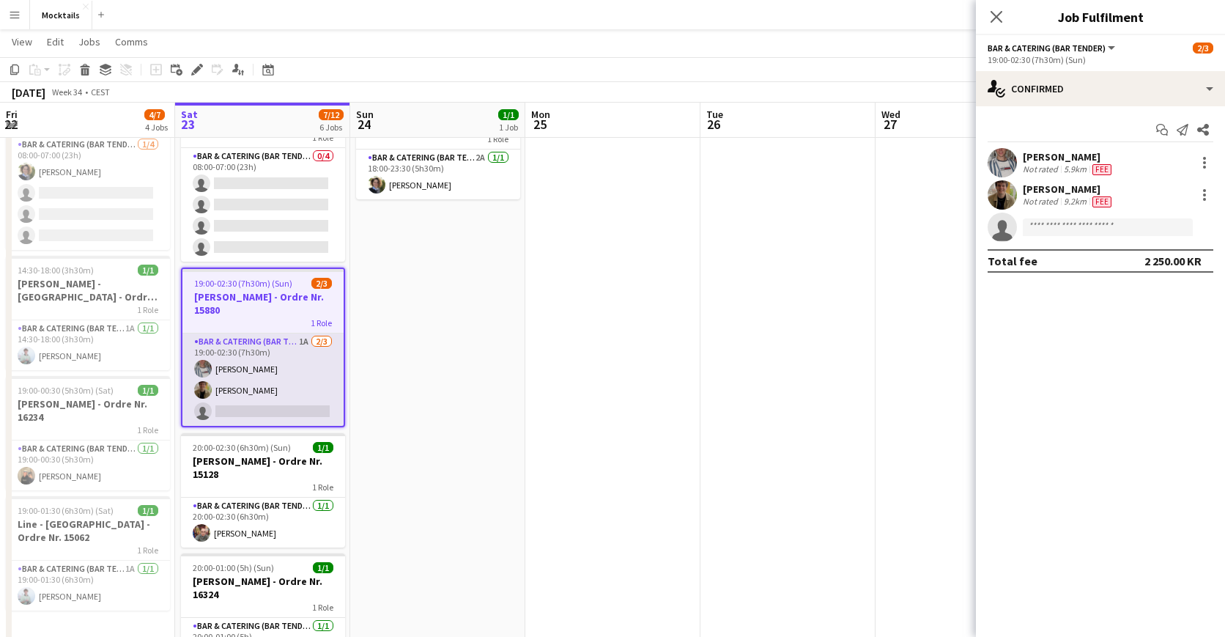
click at [306, 395] on app-card-role "Bar & Catering (Bar Tender) 1A [DATE] 19:00-02:30 (7h30m) [PERSON_NAME] Iskau […" at bounding box center [262, 379] width 161 height 92
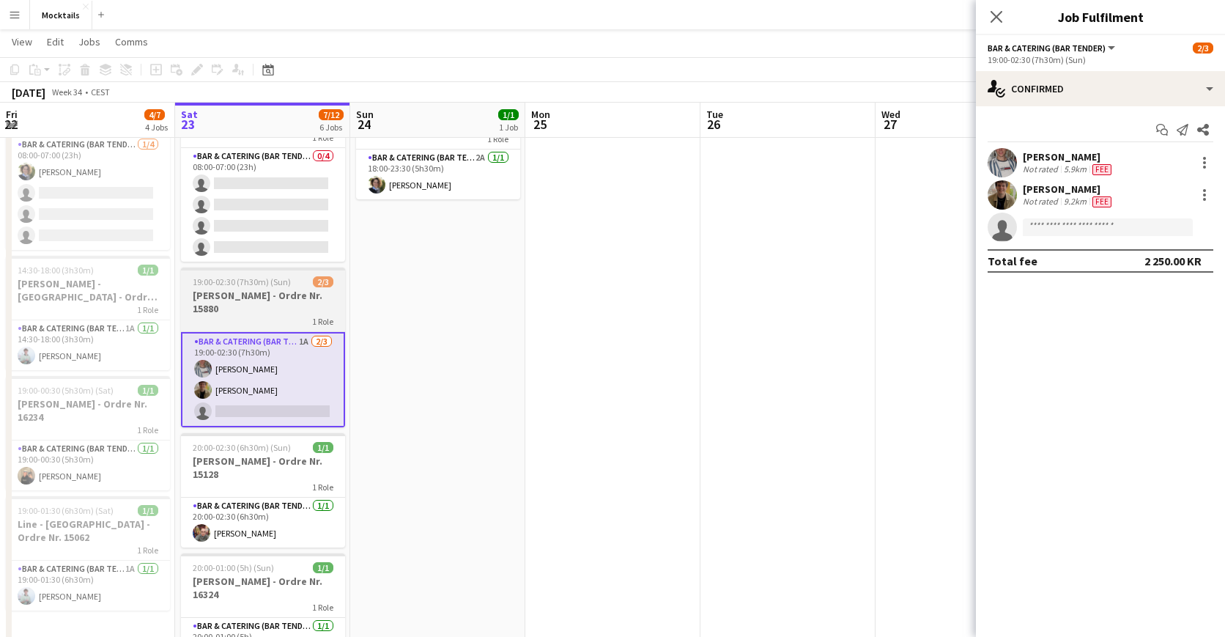
click at [265, 307] on h3 "[PERSON_NAME] - Ordre Nr. 15880" at bounding box center [263, 302] width 164 height 26
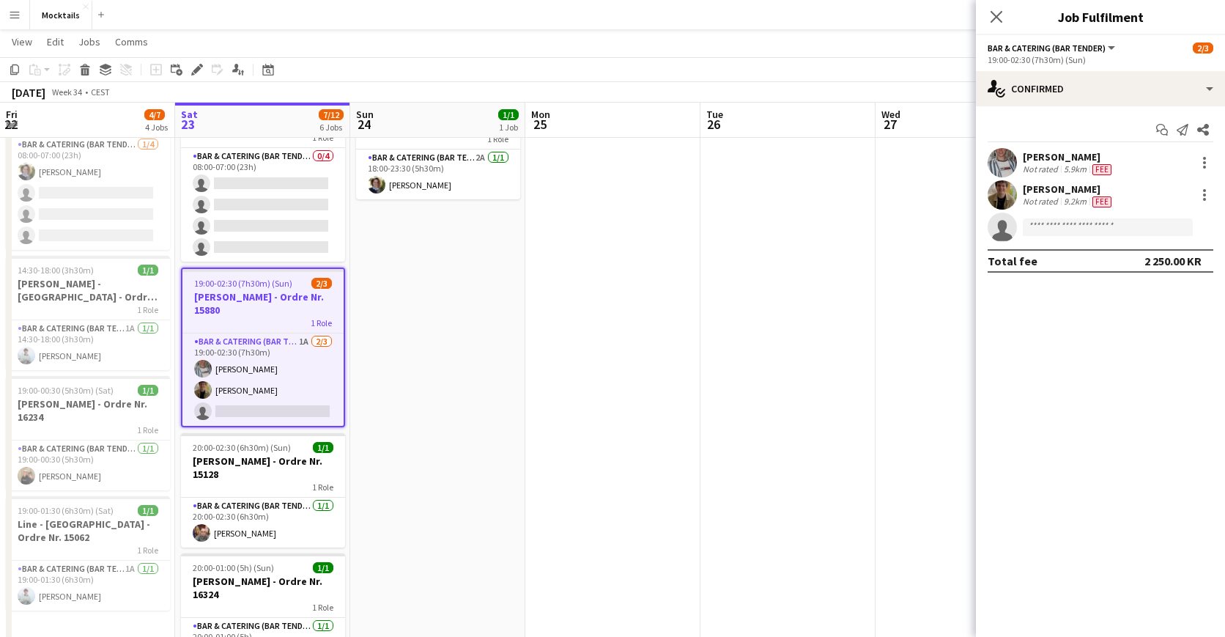
click at [278, 304] on h3 "[PERSON_NAME] - Ordre Nr. 15880" at bounding box center [262, 303] width 161 height 26
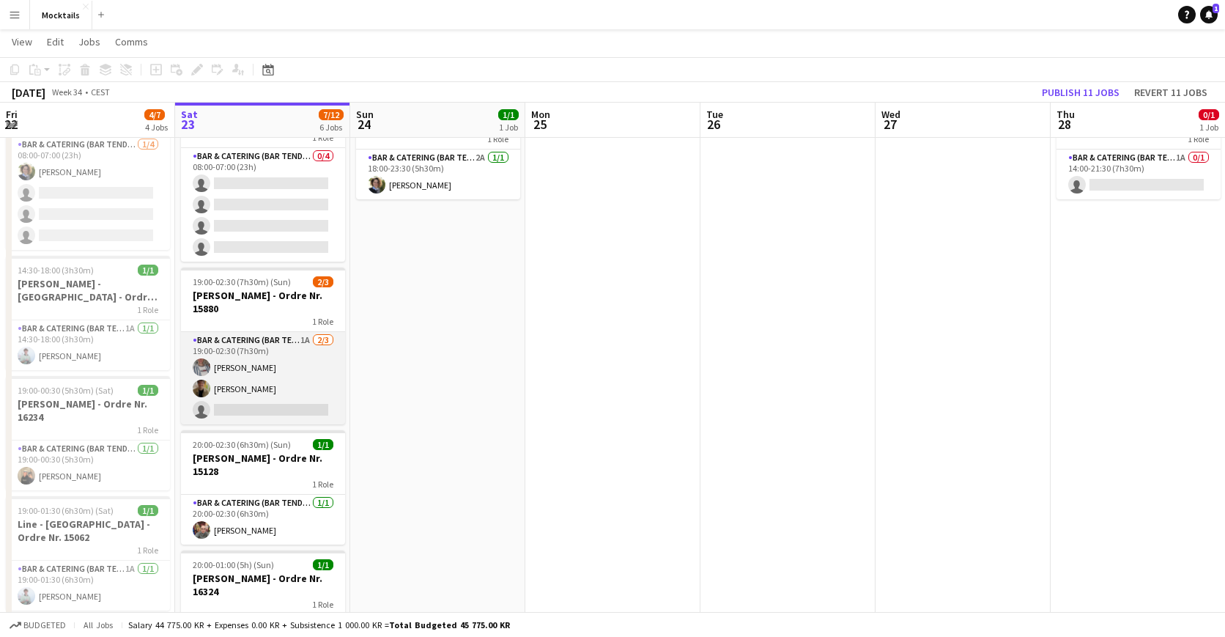
click at [268, 366] on app-card-role "Bar & Catering (Bar Tender) 1A [DATE] 19:00-02:30 (7h30m) [PERSON_NAME] Iskau […" at bounding box center [263, 378] width 164 height 92
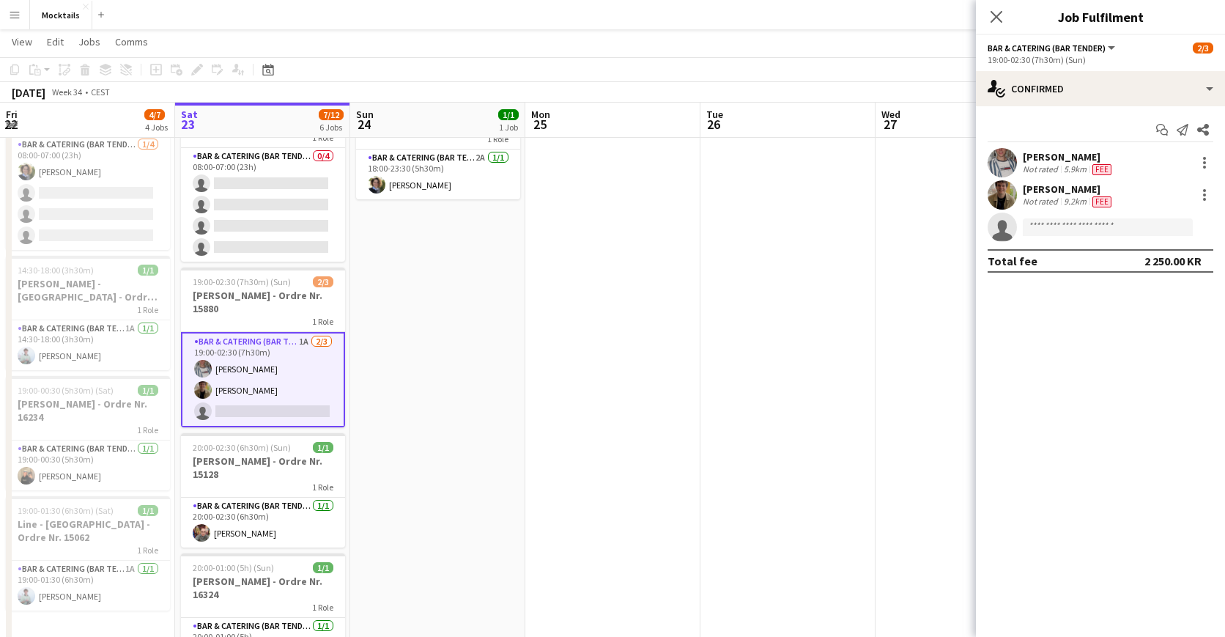
click at [397, 387] on app-date-cell "18:00-23:30 (5h30m) 1/1 [PERSON_NAME] - København - Ordre Nr. 14995 1 Role Bar …" at bounding box center [437, 503] width 175 height 848
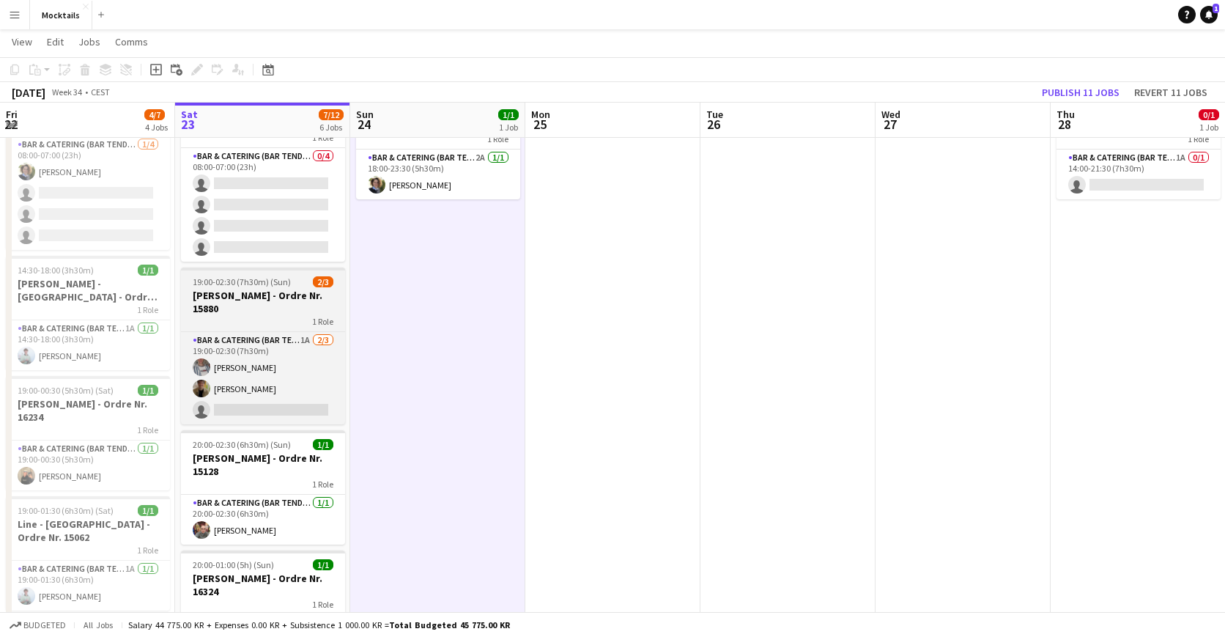
click at [262, 295] on h3 "[PERSON_NAME] - Ordre Nr. 15880" at bounding box center [263, 302] width 164 height 26
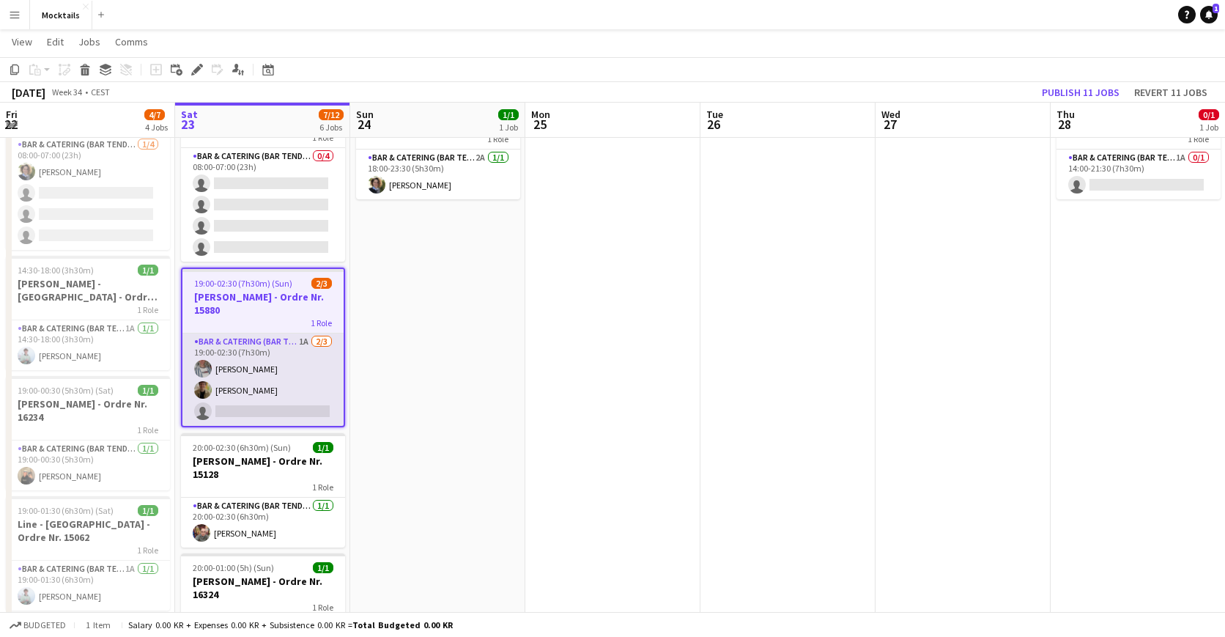
click at [278, 375] on app-card-role "Bar & Catering (Bar Tender) 1A [DATE] 19:00-02:30 (7h30m) [PERSON_NAME] Iskau […" at bounding box center [262, 379] width 161 height 92
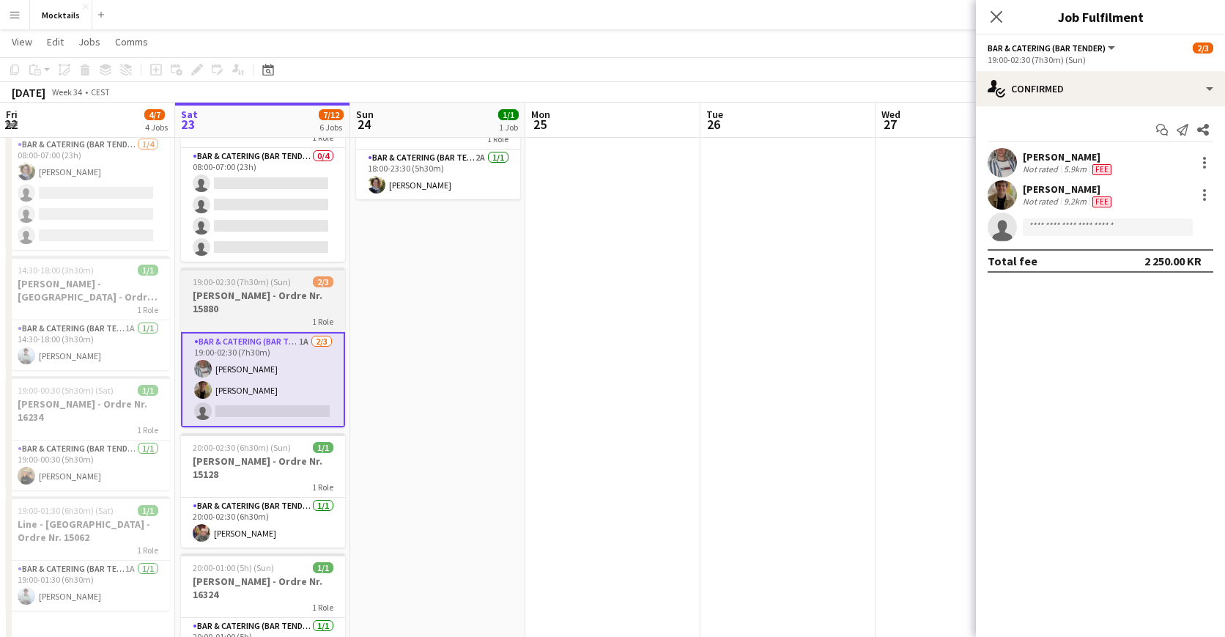
click at [270, 314] on h3 "[PERSON_NAME] - Ordre Nr. 15880" at bounding box center [263, 302] width 164 height 26
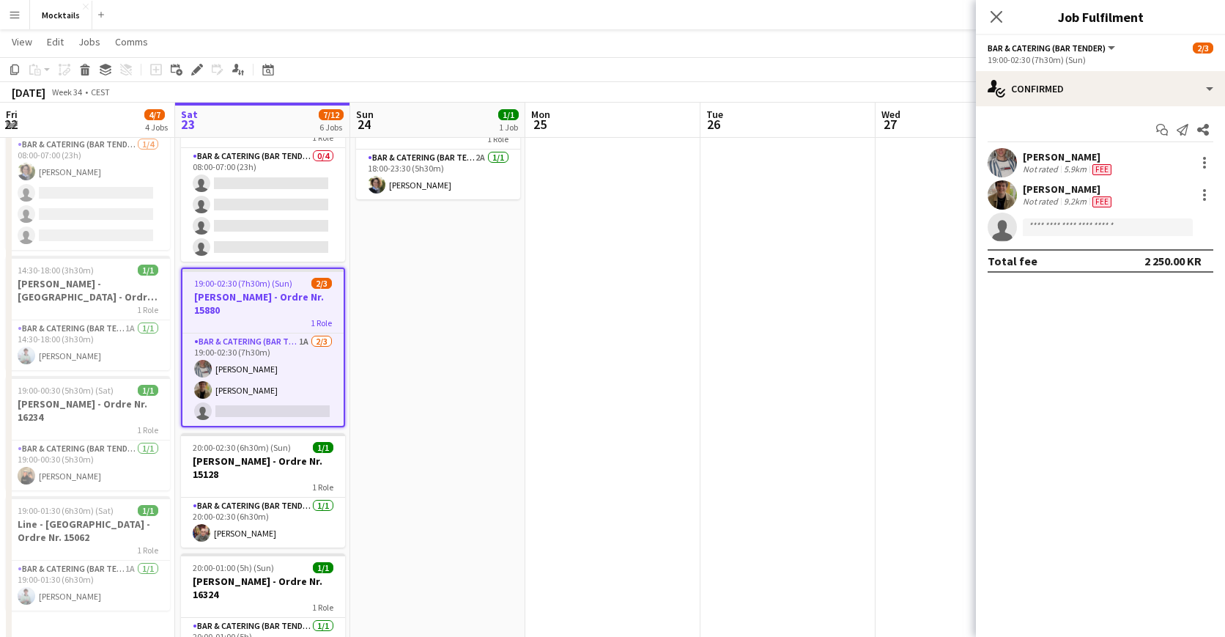
click at [376, 385] on app-date-cell "18:00-23:30 (5h30m) 1/1 [PERSON_NAME] - København - Ordre Nr. 14995 1 Role Bar …" at bounding box center [437, 503] width 175 height 848
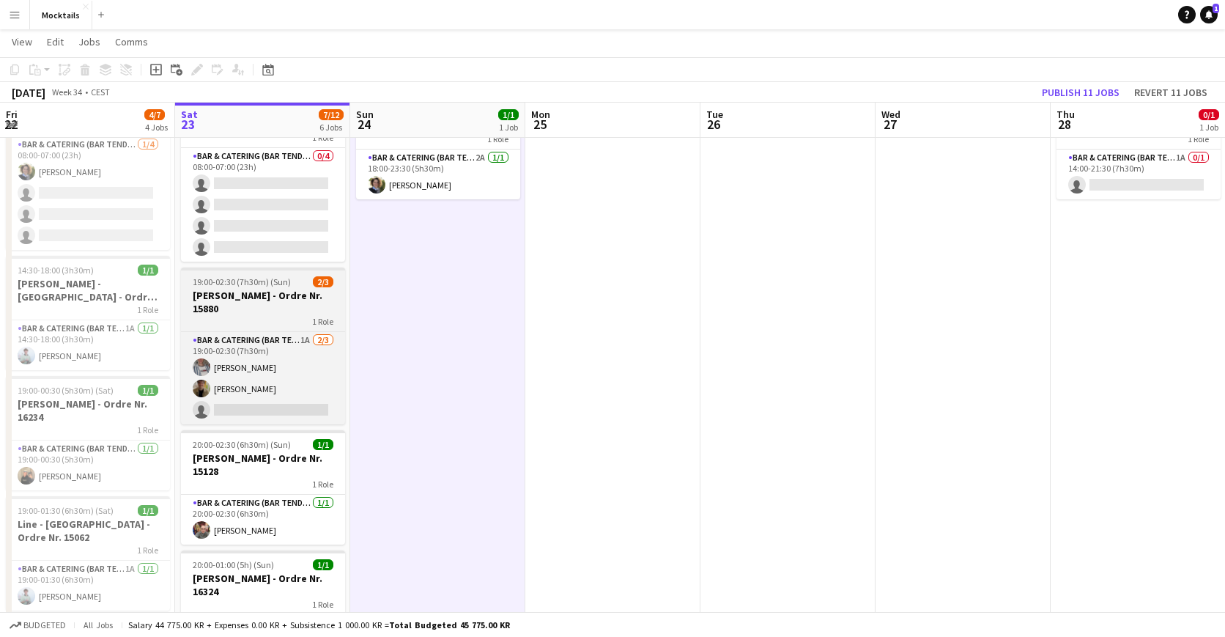
click at [267, 318] on div "1 Role" at bounding box center [263, 321] width 164 height 12
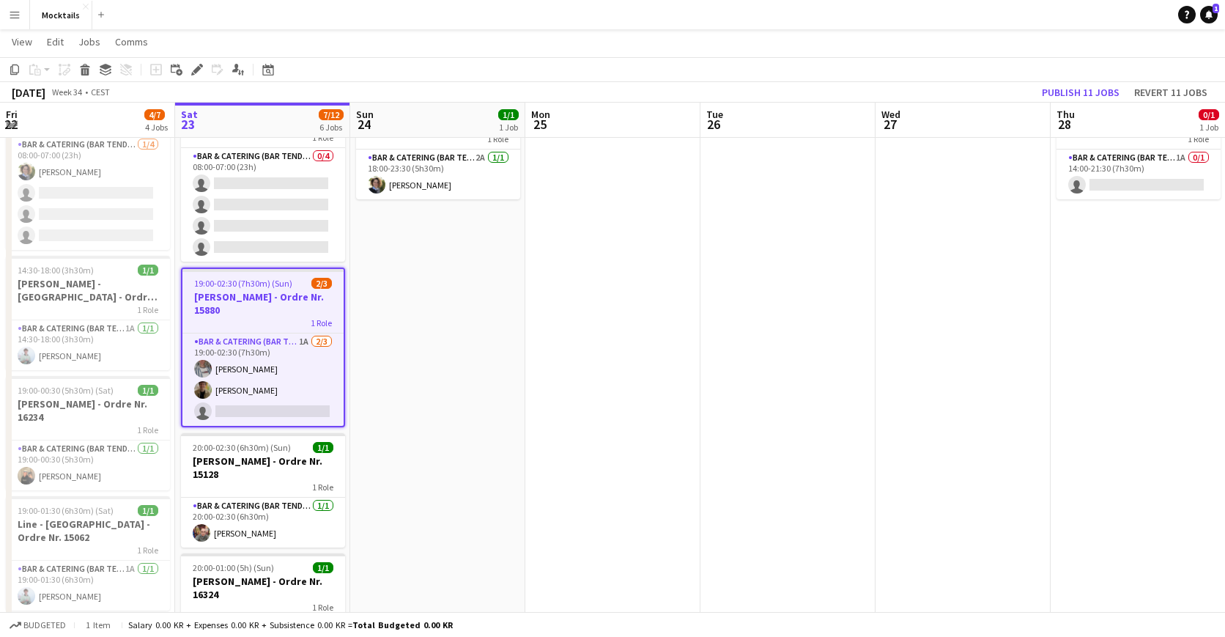
click at [380, 390] on app-date-cell "18:00-23:30 (5h30m) 1/1 [PERSON_NAME] - København - Ordre Nr. 14995 1 Role Bar …" at bounding box center [437, 503] width 175 height 848
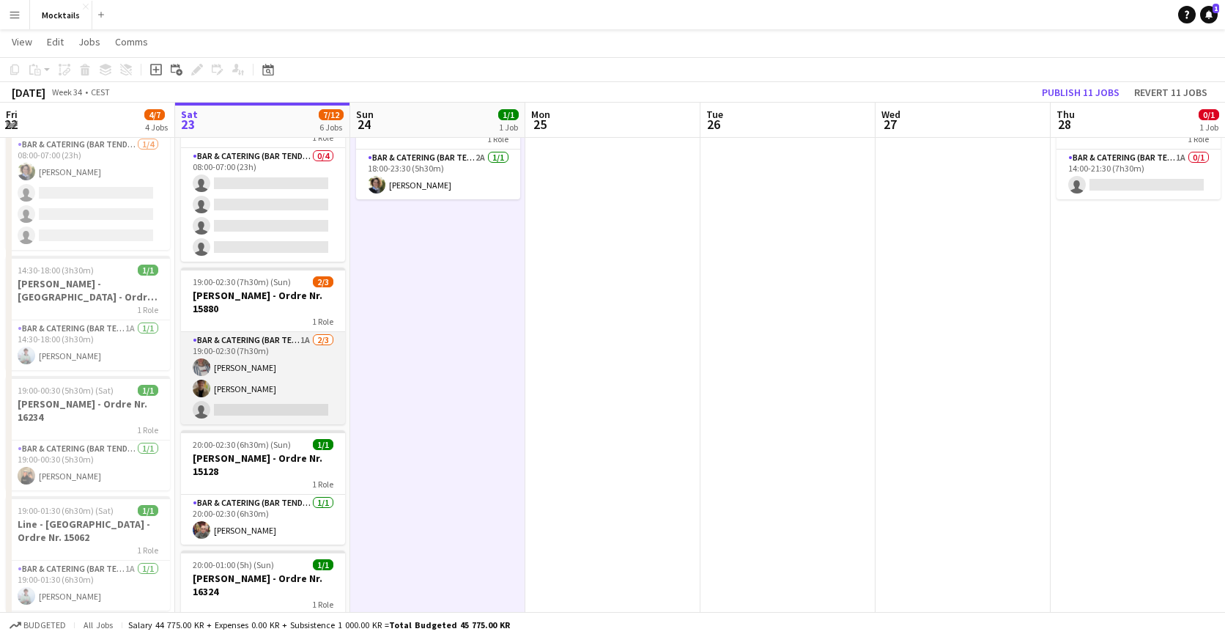
click at [270, 373] on app-card-role "Bar & Catering (Bar Tender) 1A [DATE] 19:00-02:30 (7h30m) [PERSON_NAME] Iskau […" at bounding box center [263, 378] width 164 height 92
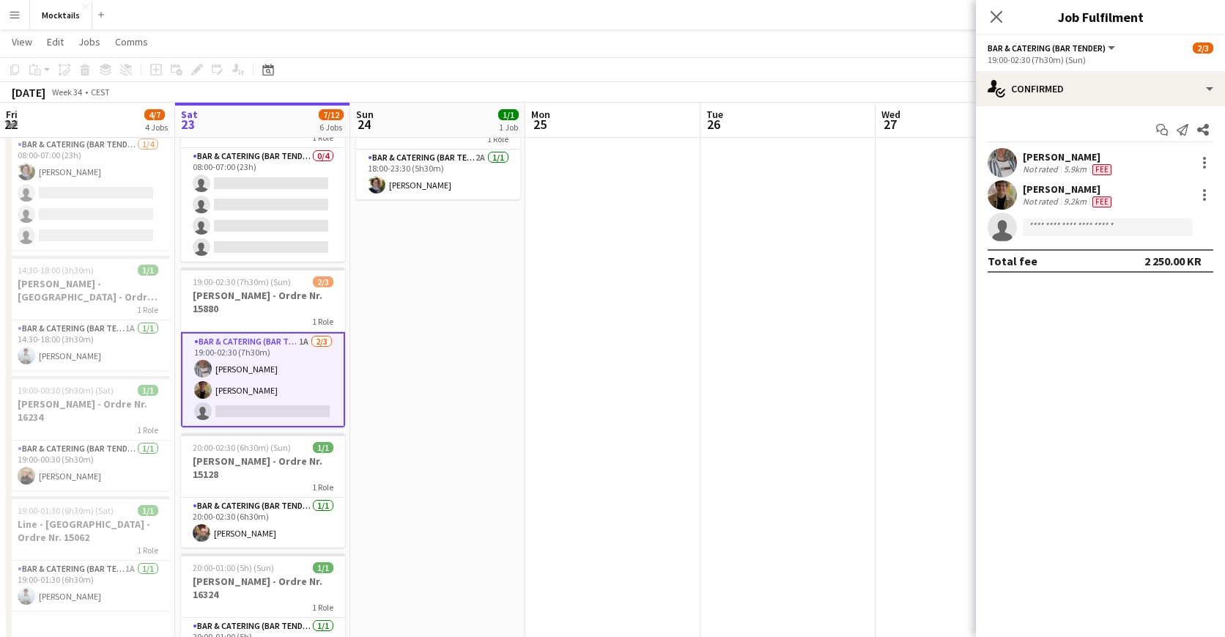
click at [404, 385] on app-date-cell "18:00-23:30 (5h30m) 1/1 [PERSON_NAME] - København - Ordre Nr. 14995 1 Role Bar …" at bounding box center [437, 503] width 175 height 848
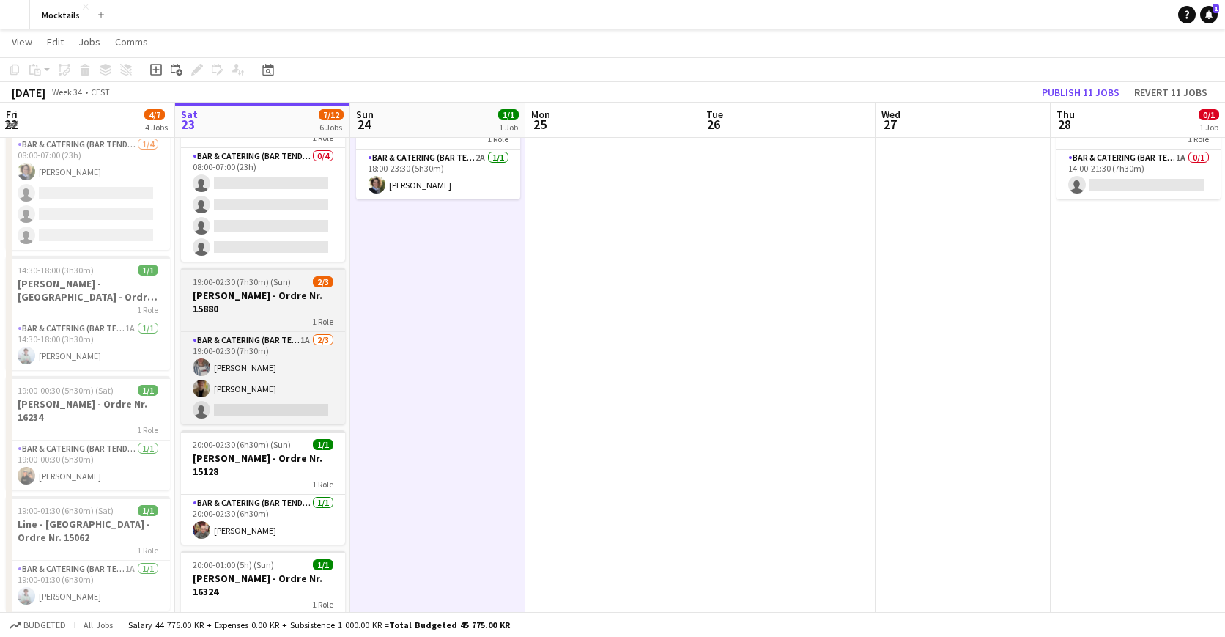
click at [259, 304] on h3 "[PERSON_NAME] - Ordre Nr. 15880" at bounding box center [263, 302] width 164 height 26
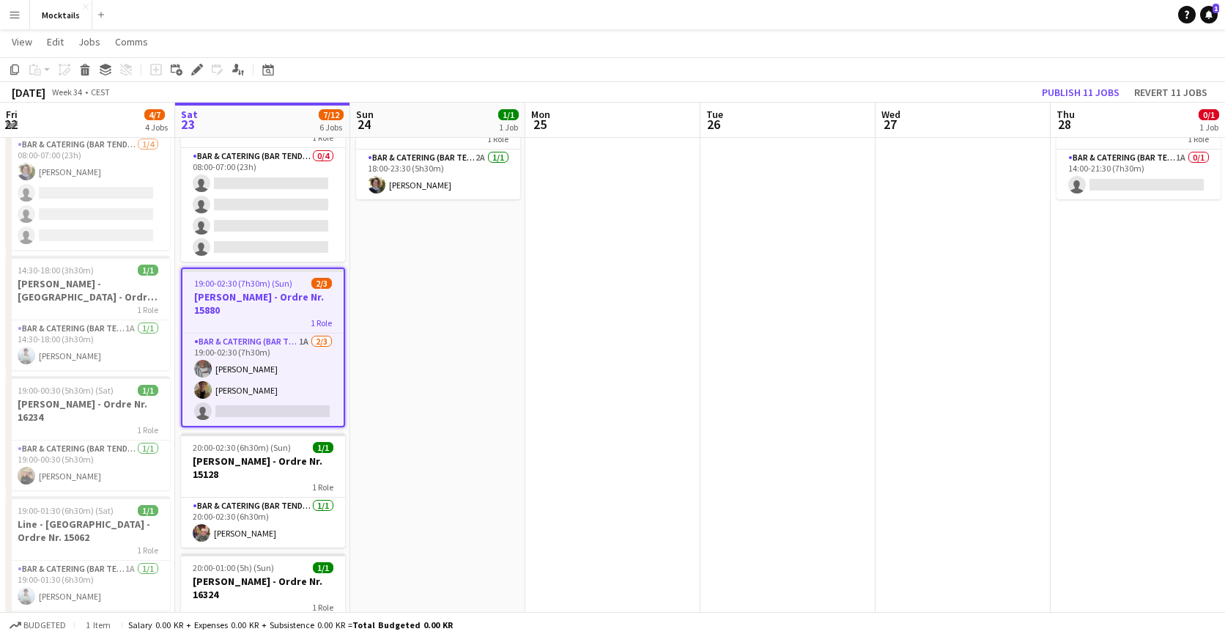
click at [383, 408] on app-date-cell "18:00-23:30 (5h30m) 1/1 [PERSON_NAME] - København - Ordre Nr. 14995 1 Role Bar …" at bounding box center [437, 503] width 175 height 848
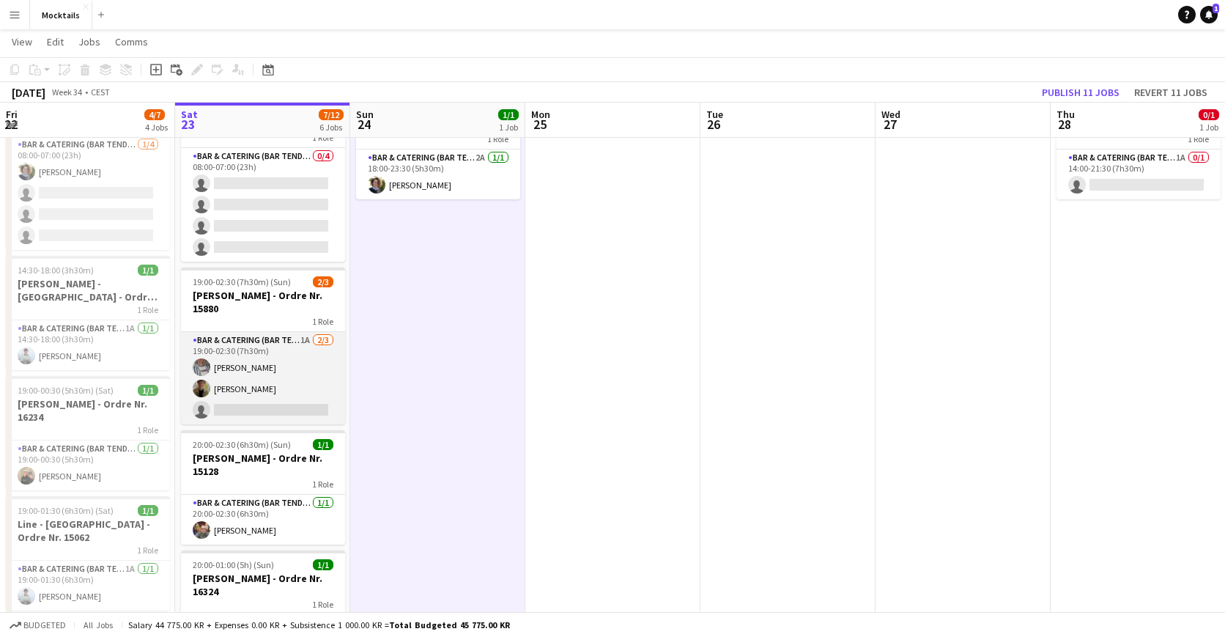
click at [272, 396] on app-card-role "Bar & Catering (Bar Tender) 1A [DATE] 19:00-02:30 (7h30m) [PERSON_NAME] Iskau […" at bounding box center [263, 378] width 164 height 92
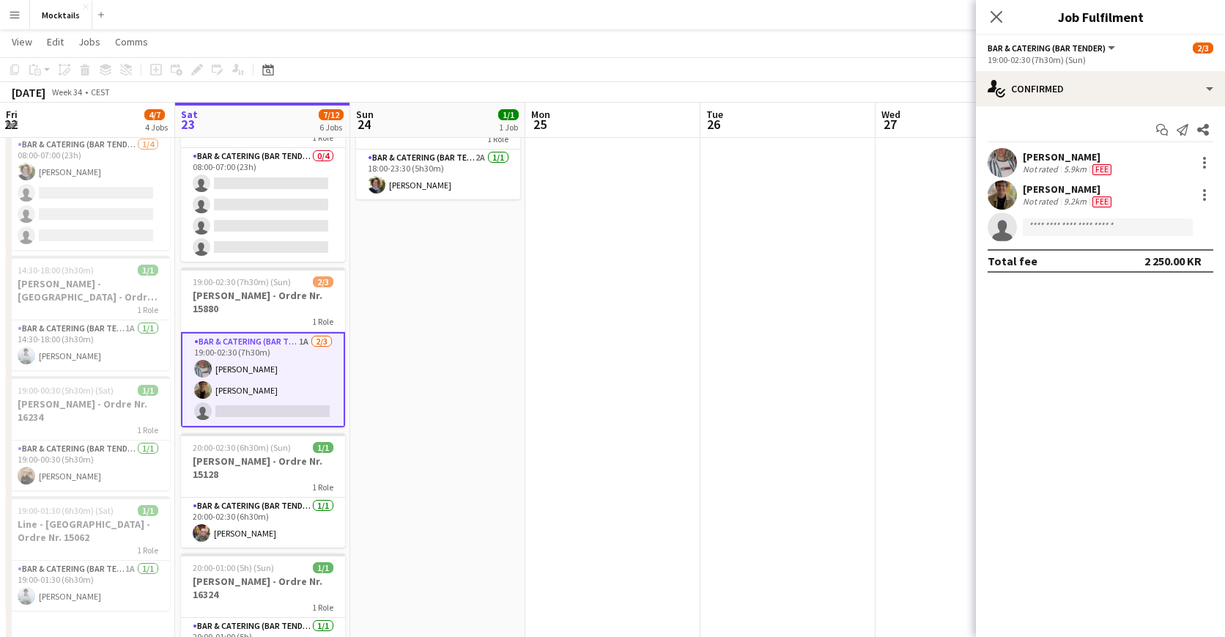
click at [385, 387] on app-date-cell "18:00-23:30 (5h30m) 1/1 [PERSON_NAME] - København - Ordre Nr. 14995 1 Role Bar …" at bounding box center [437, 503] width 175 height 848
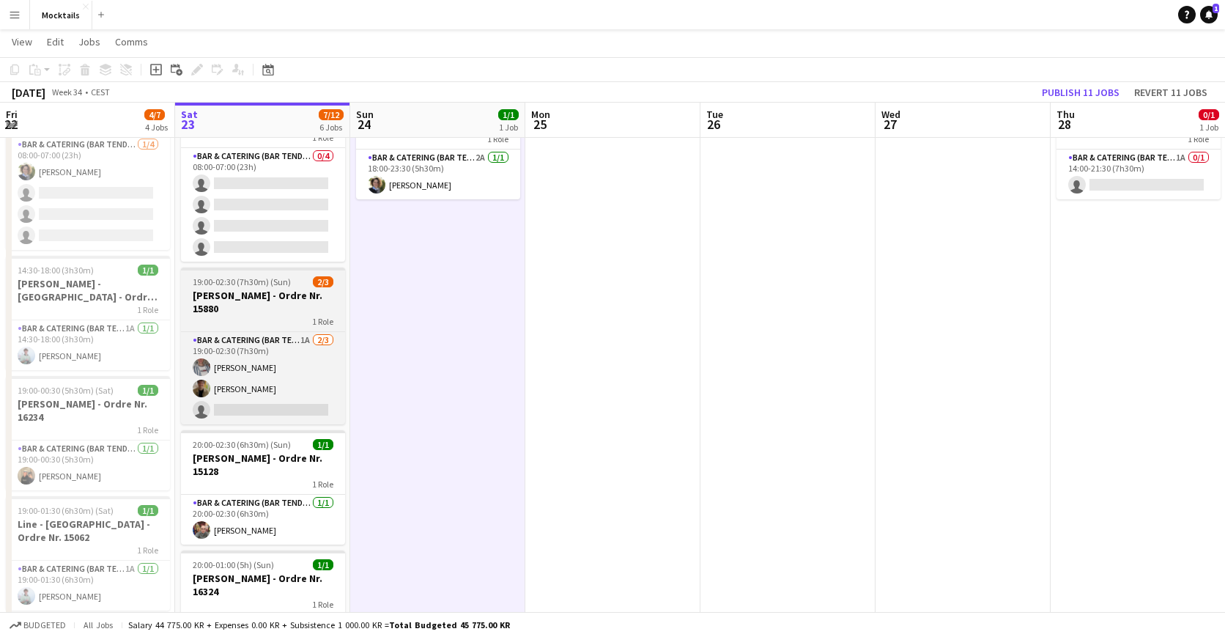
click at [270, 308] on h3 "[PERSON_NAME] - Ordre Nr. 15880" at bounding box center [263, 302] width 164 height 26
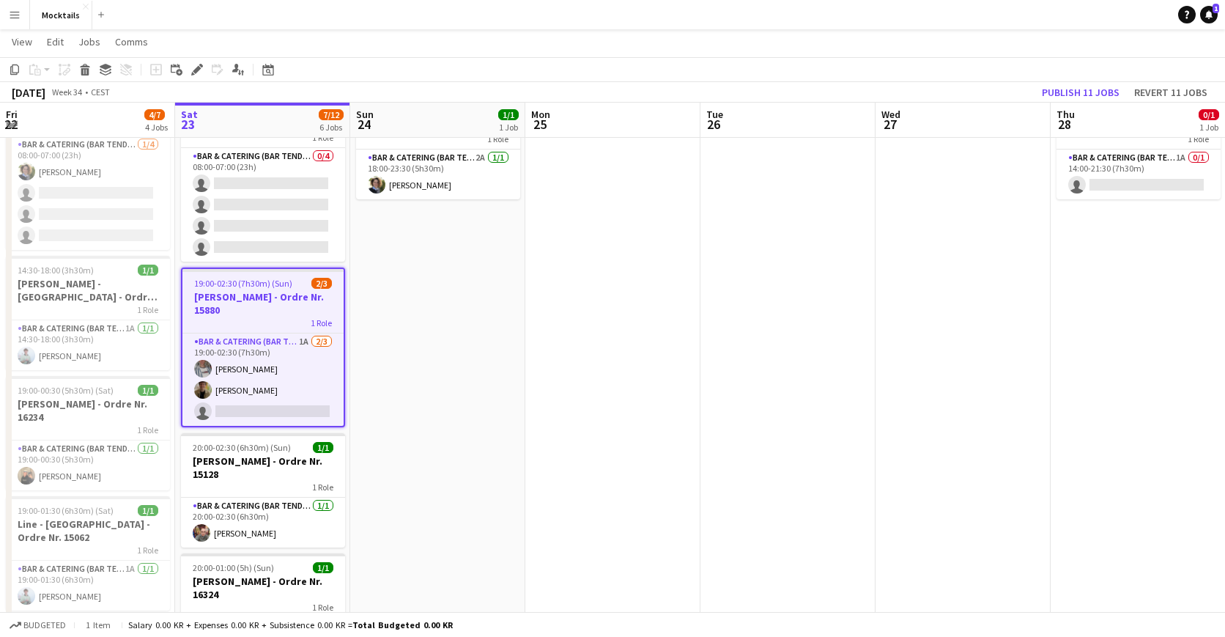
click at [396, 388] on app-date-cell "18:00-23:30 (5h30m) 1/1 [PERSON_NAME] - København - Ordre Nr. 14995 1 Role Bar …" at bounding box center [437, 503] width 175 height 848
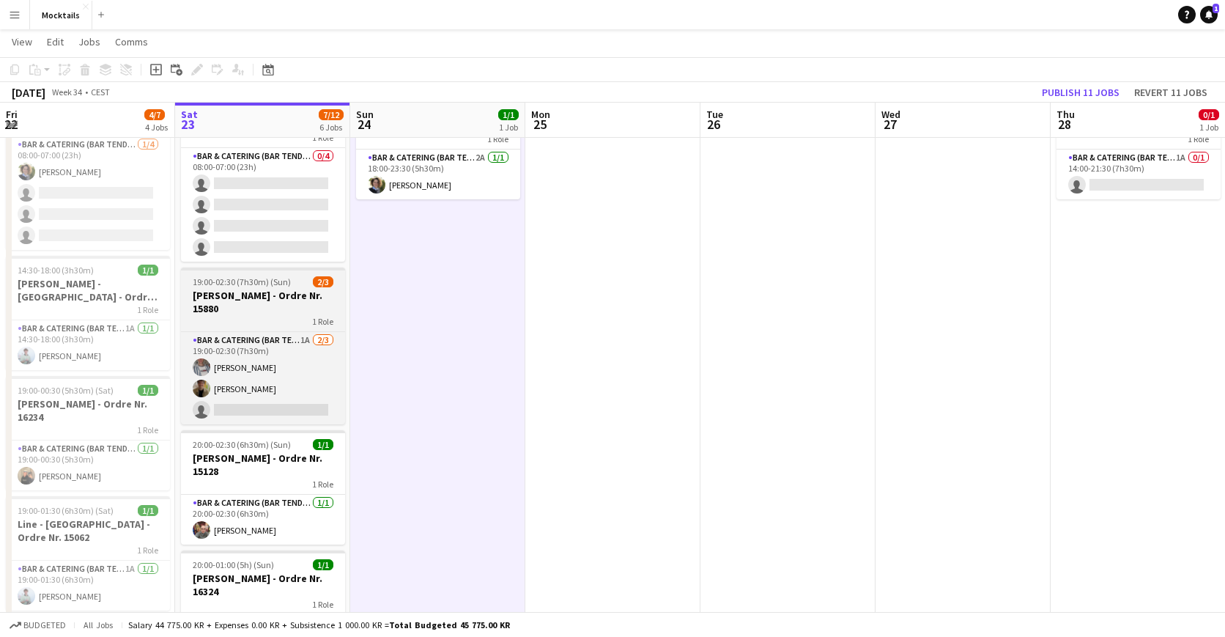
click at [274, 319] on div "1 Role" at bounding box center [263, 321] width 164 height 12
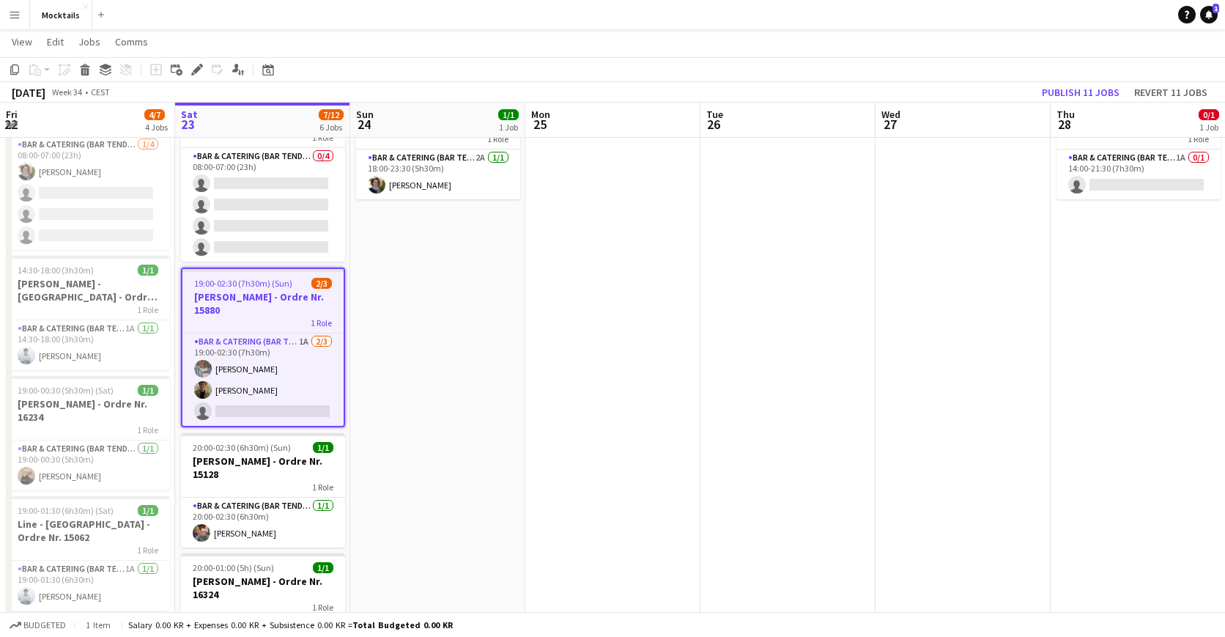
scroll to position [0, 349]
click at [396, 396] on app-date-cell "18:00-23:30 (5h30m) 1/1 [PERSON_NAME] - København - Ordre Nr. 14995 1 Role Bar …" at bounding box center [438, 503] width 175 height 848
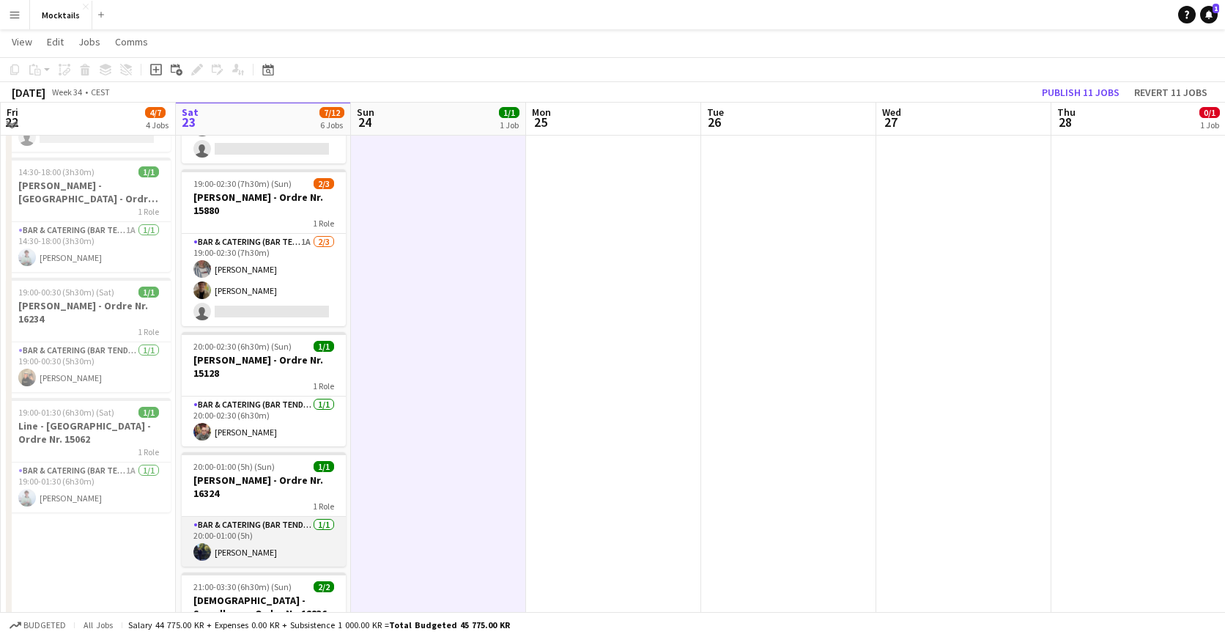
scroll to position [181, 0]
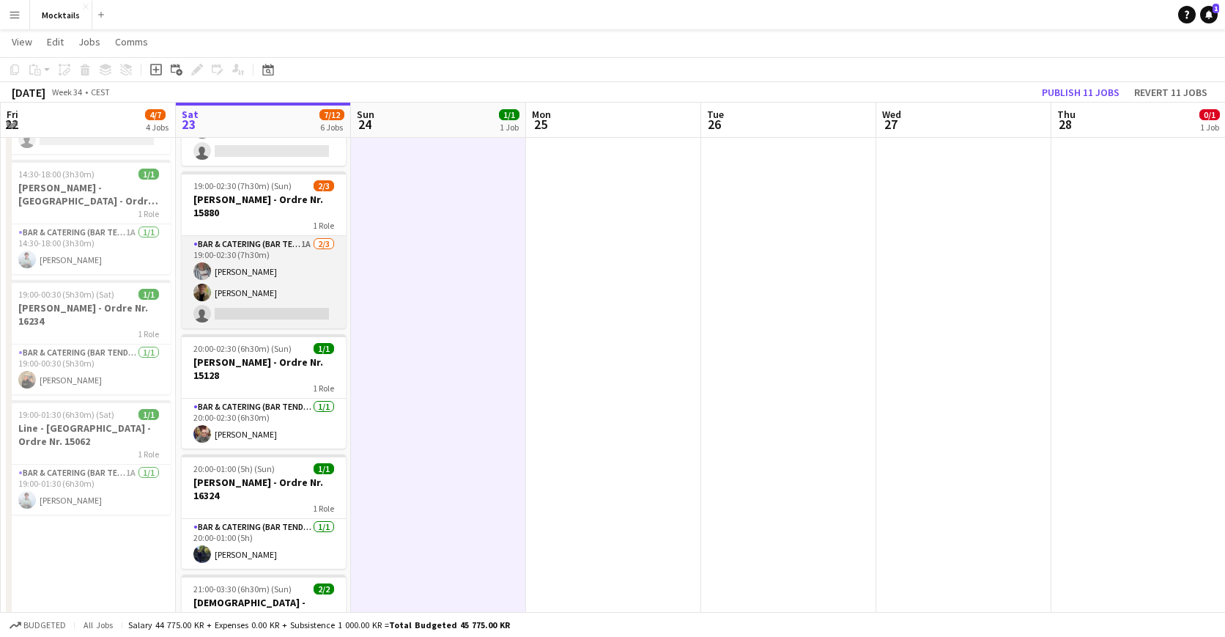
click at [283, 294] on app-card-role "Bar & Catering (Bar Tender) 1A [DATE] 19:00-02:30 (7h30m) [PERSON_NAME] Iskau […" at bounding box center [264, 282] width 164 height 92
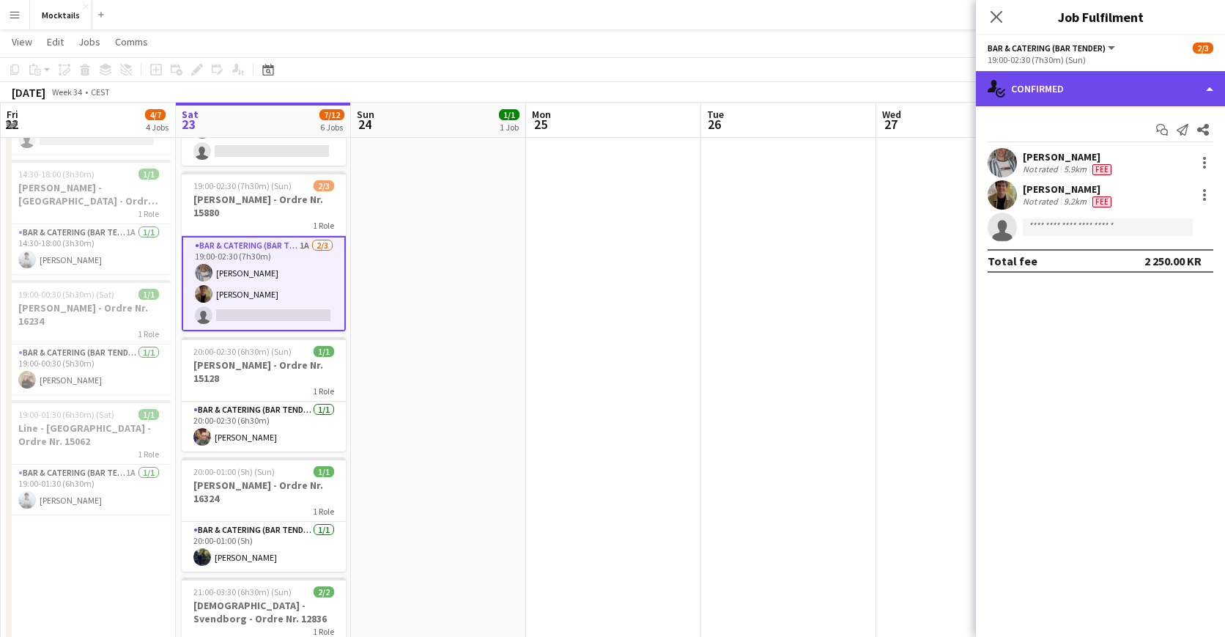
click at [1034, 87] on div "single-neutral-actions-check-2 Confirmed" at bounding box center [1100, 88] width 249 height 35
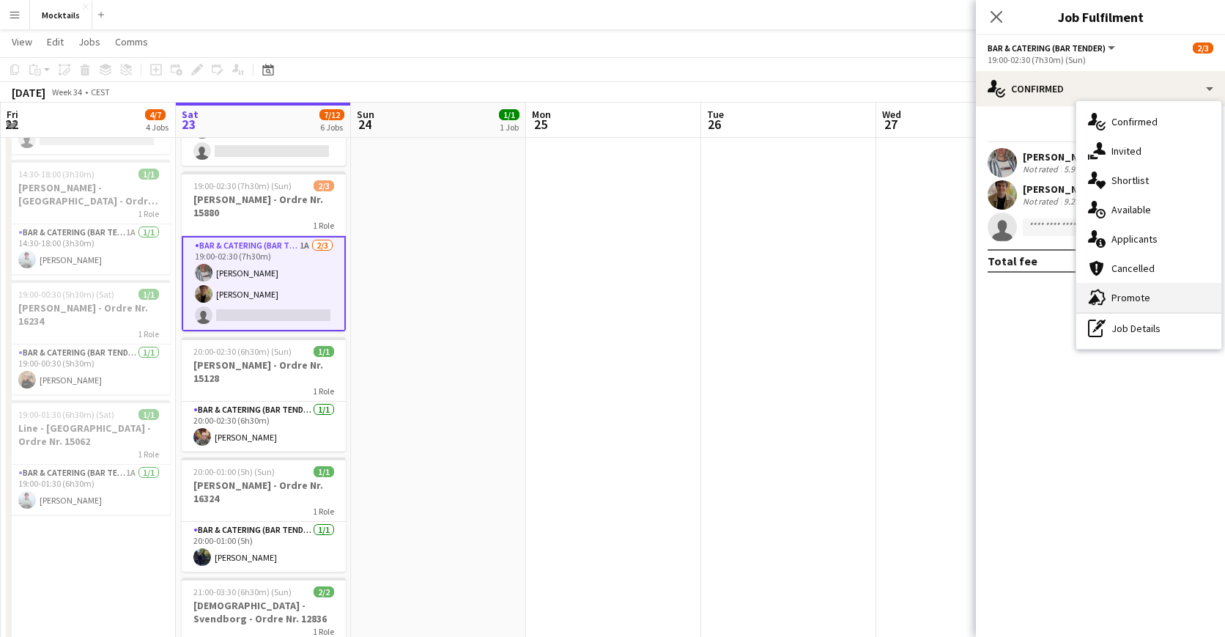
click at [1125, 299] on div "advertising-megaphone Promote" at bounding box center [1148, 297] width 145 height 29
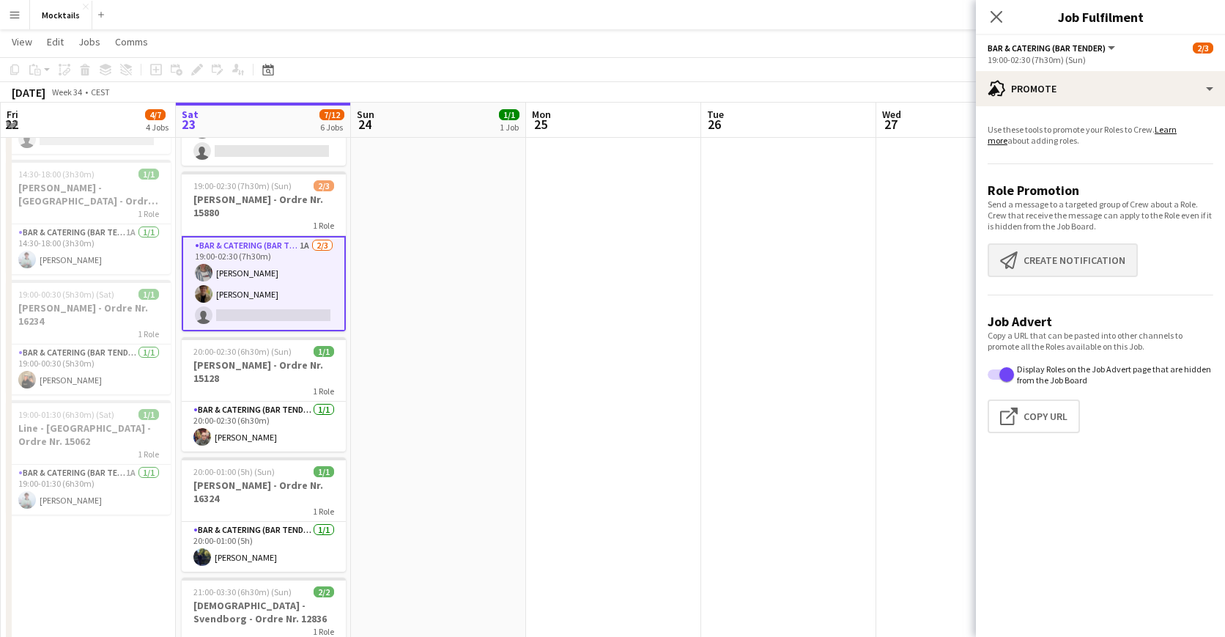
click at [1055, 267] on button "Create notification Create notification" at bounding box center [1063, 260] width 150 height 34
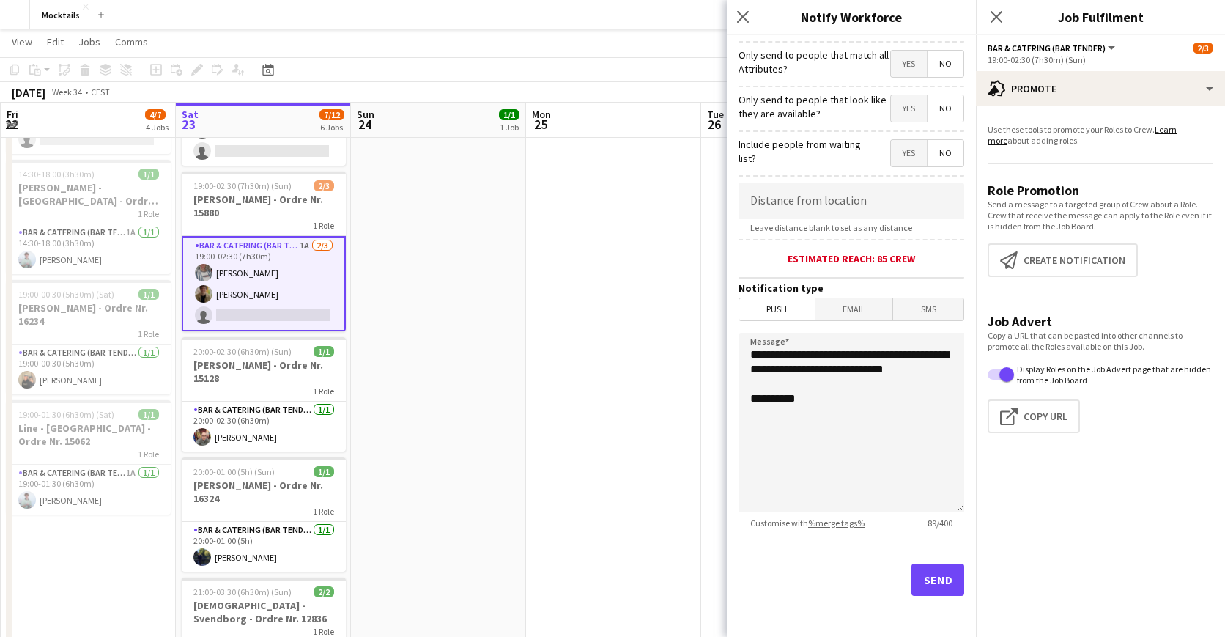
scroll to position [170, 0]
click at [934, 577] on button "Send" at bounding box center [937, 579] width 53 height 32
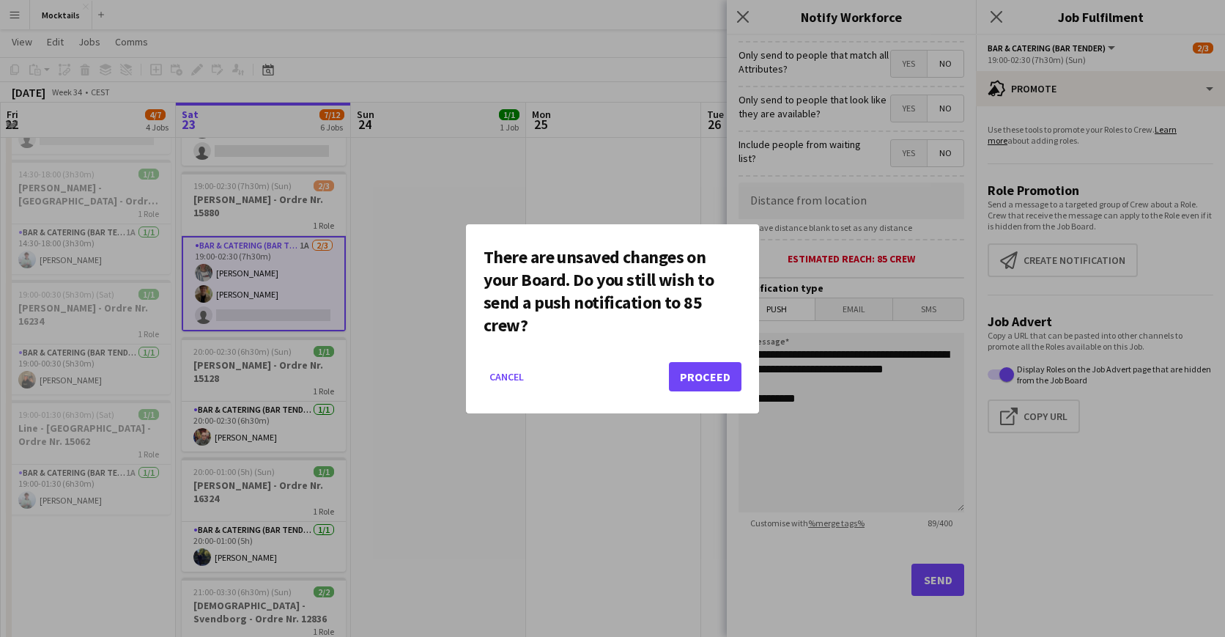
click at [719, 379] on button "Proceed" at bounding box center [705, 376] width 73 height 29
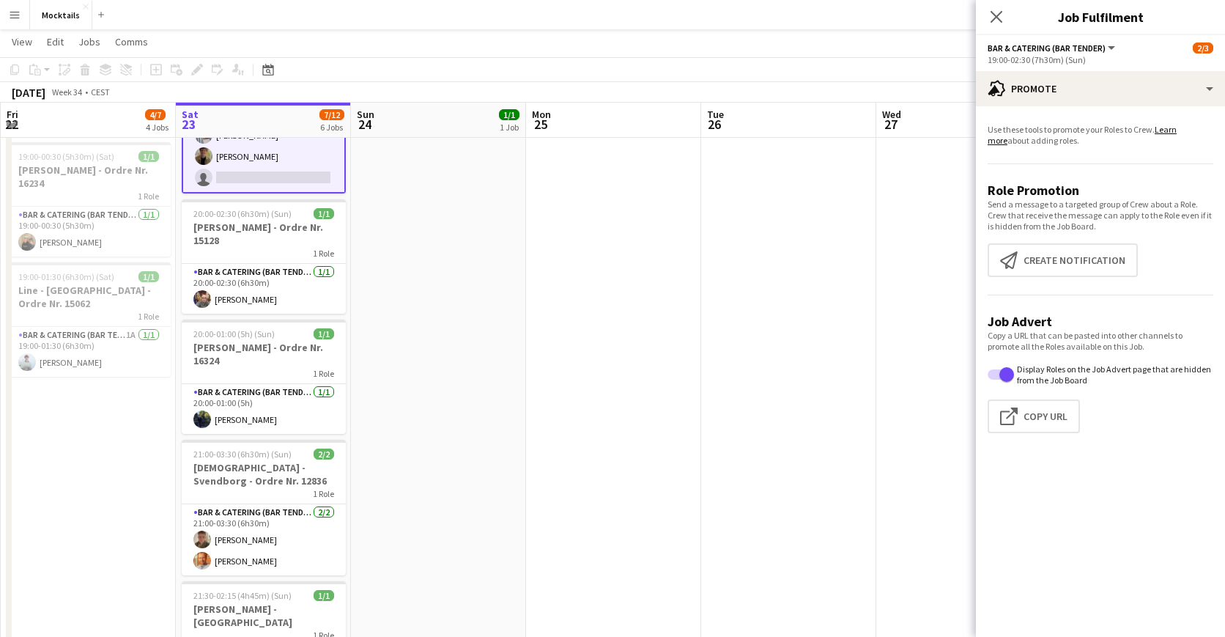
scroll to position [319, 0]
click at [999, 23] on icon "Close pop-in" at bounding box center [996, 17] width 14 height 14
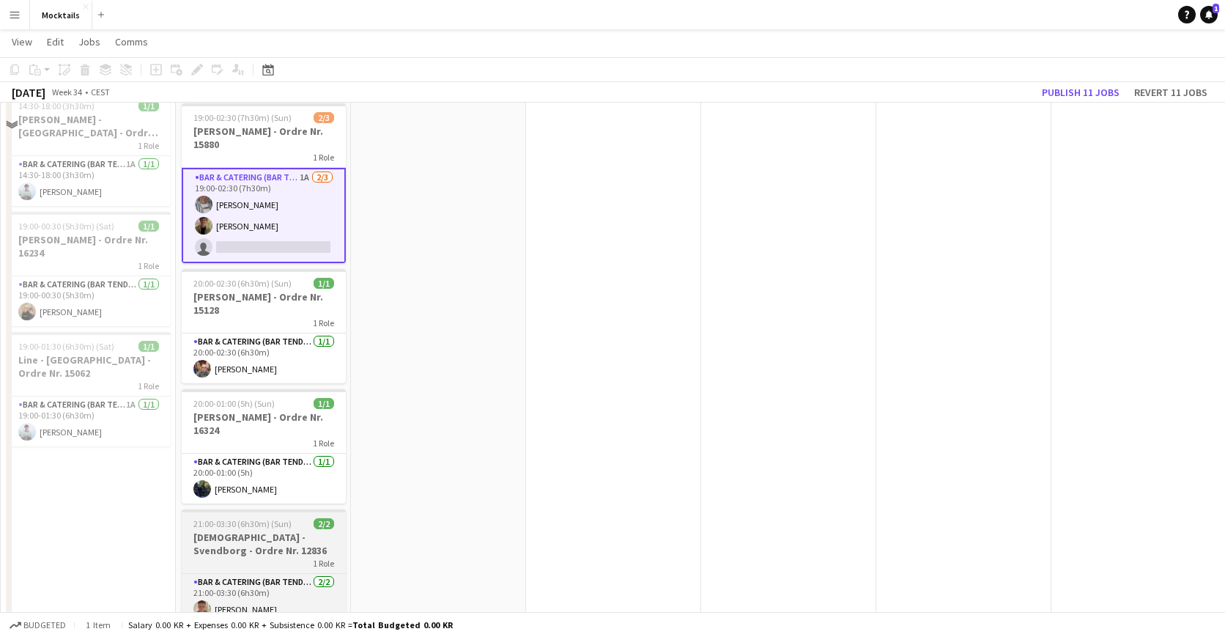
scroll to position [212, 0]
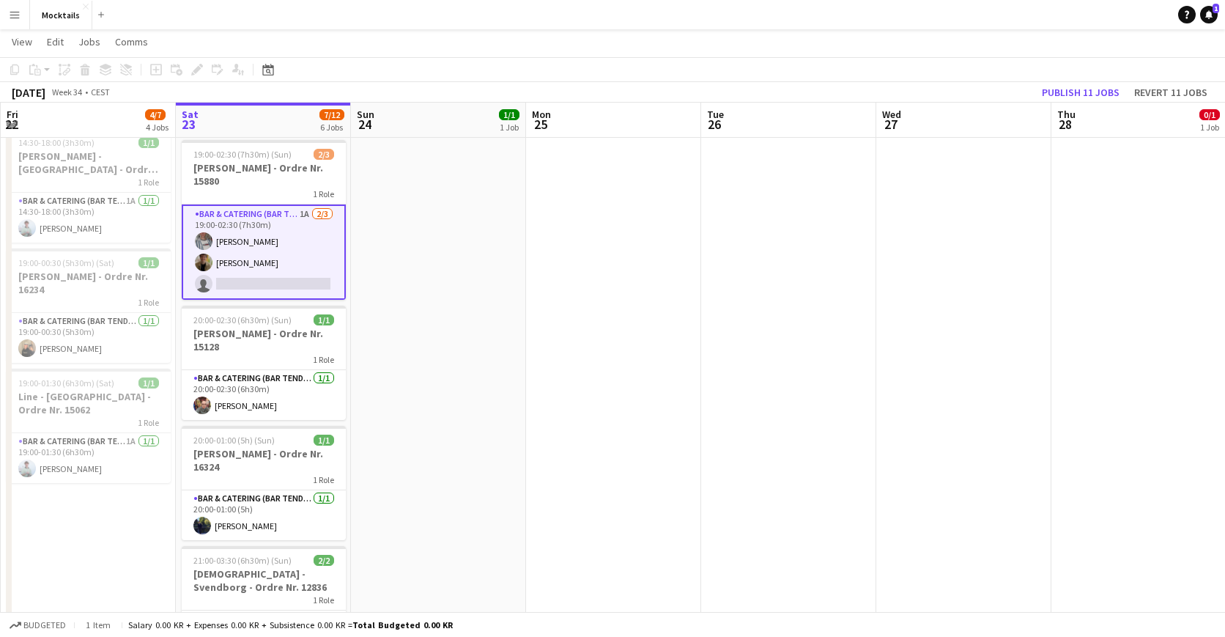
click at [292, 270] on app-card-role "Bar & Catering (Bar Tender) 1A [DATE] 19:00-02:30 (7h30m) [PERSON_NAME] Iskau […" at bounding box center [264, 251] width 164 height 95
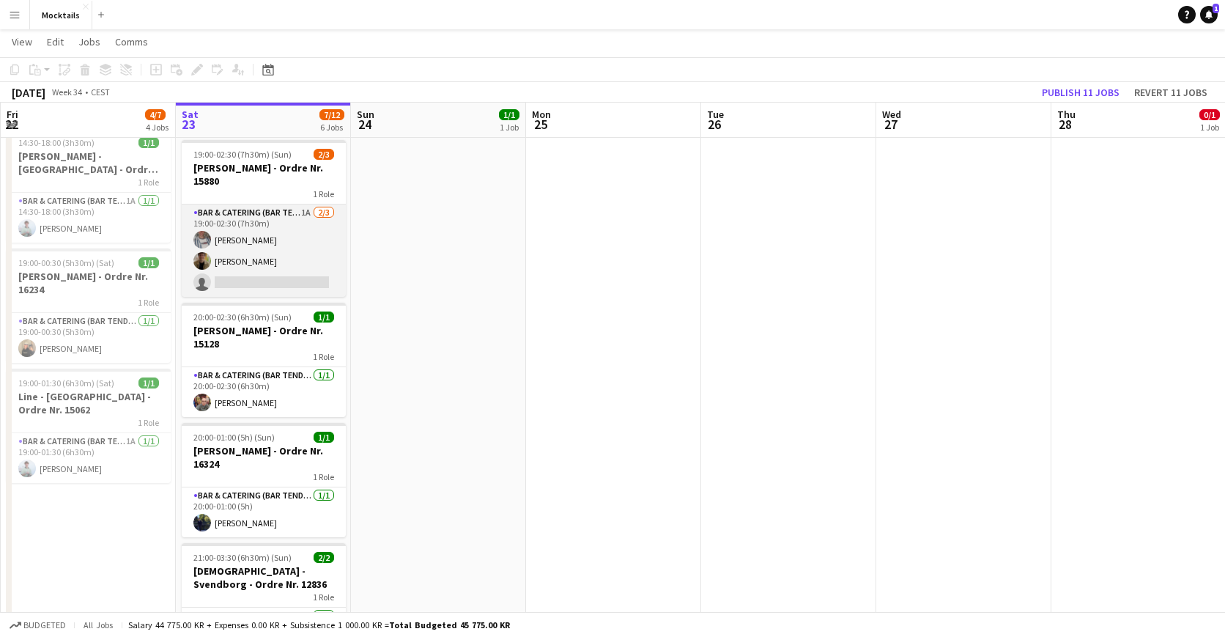
click at [265, 272] on app-card-role "Bar & Catering (Bar Tender) 1A [DATE] 19:00-02:30 (7h30m) [PERSON_NAME] Iskau […" at bounding box center [264, 250] width 164 height 92
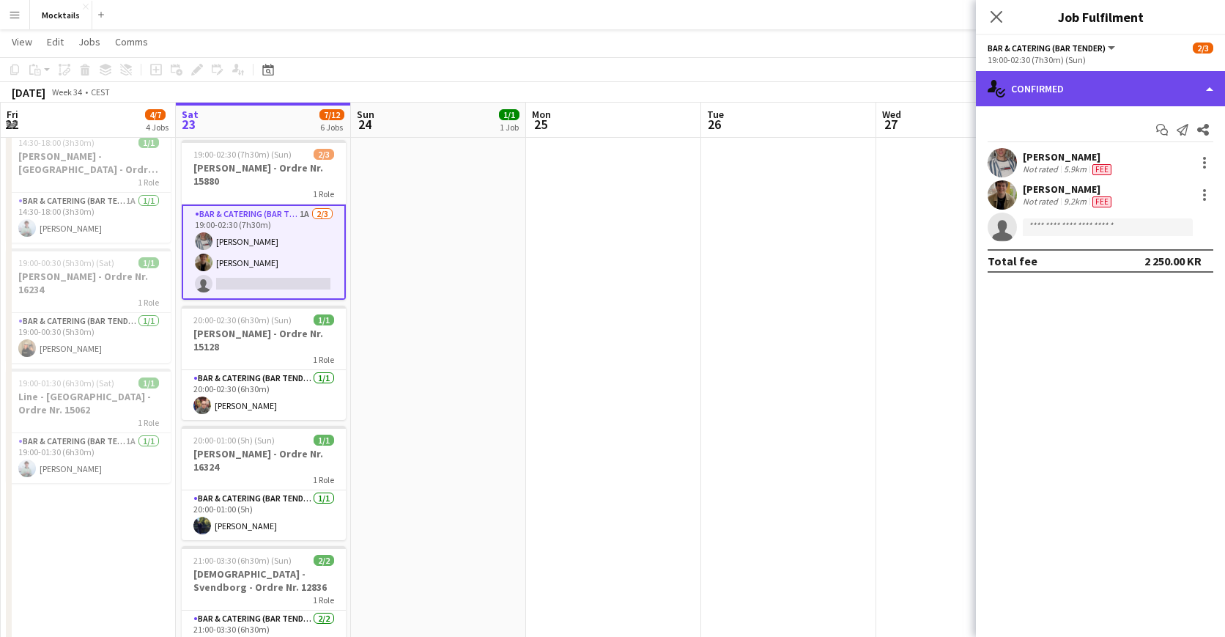
click at [1034, 89] on div "single-neutral-actions-check-2 Confirmed" at bounding box center [1100, 88] width 249 height 35
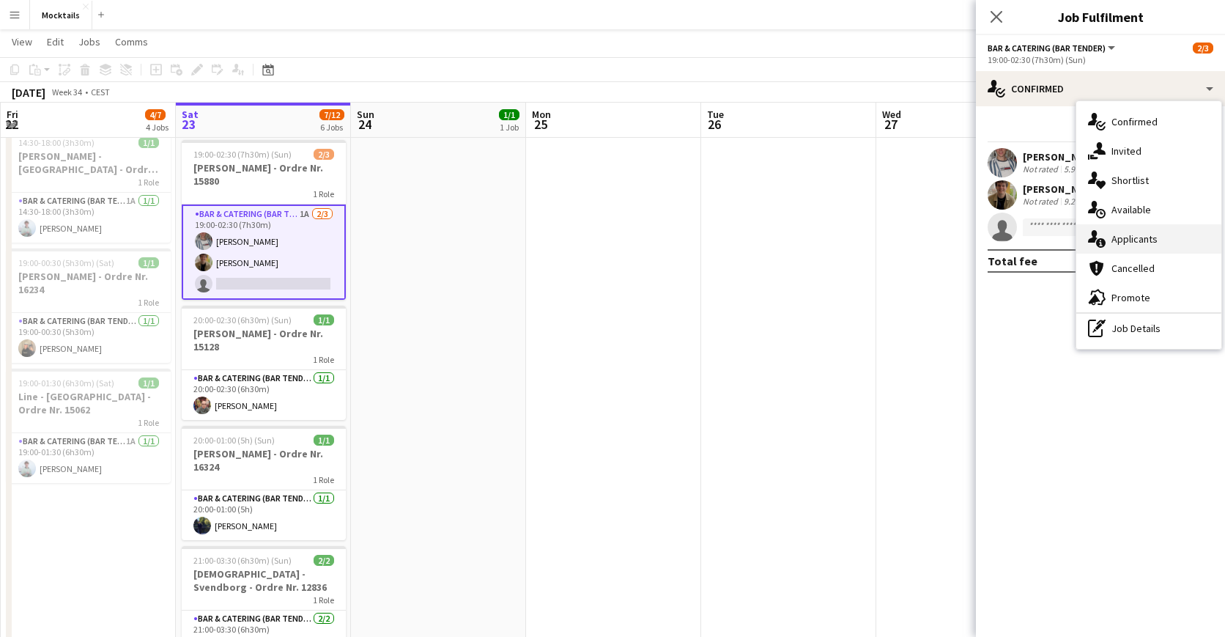
click at [1119, 241] on div "single-neutral-actions-information Applicants" at bounding box center [1148, 238] width 145 height 29
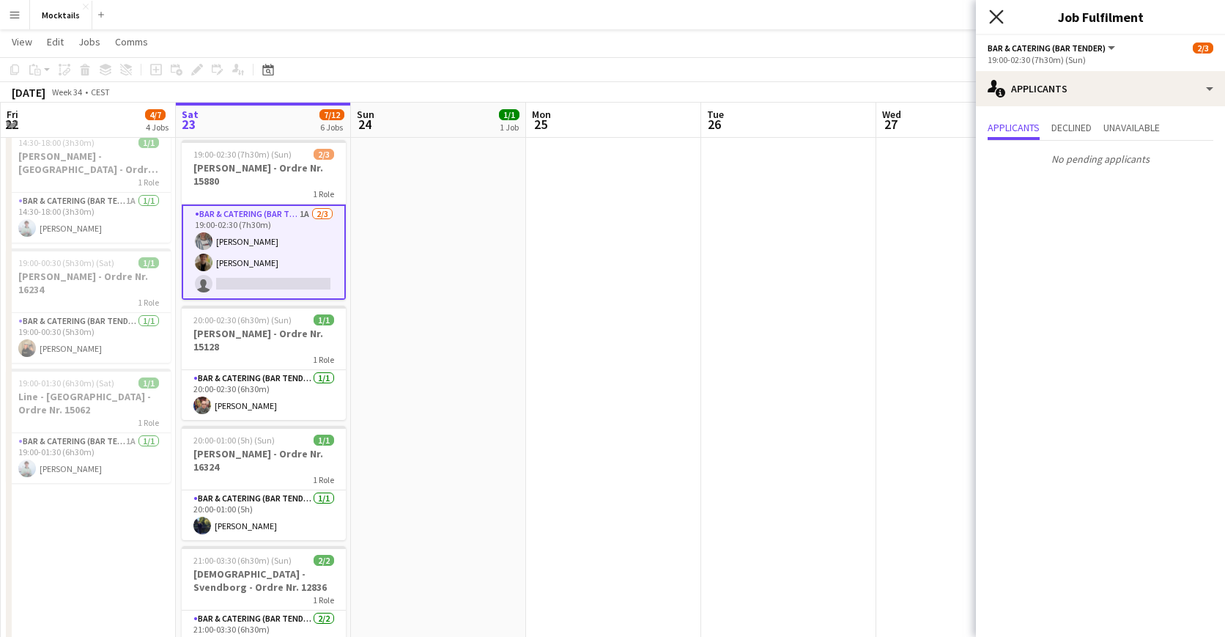
click at [993, 17] on icon "Close pop-in" at bounding box center [996, 17] width 14 height 14
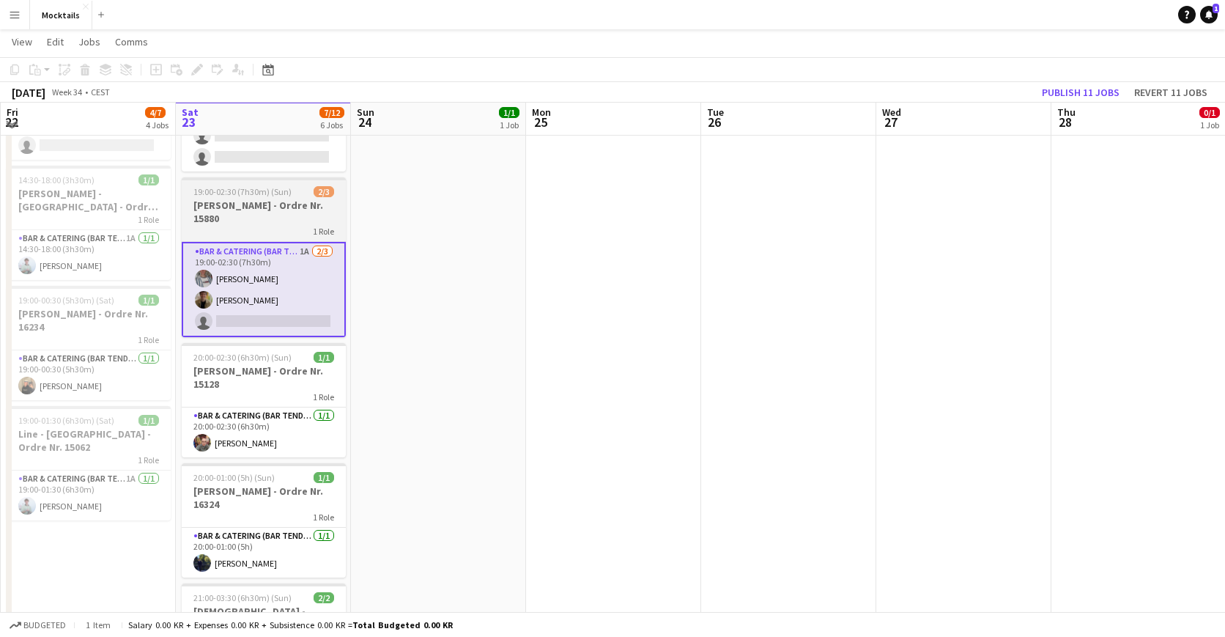
scroll to position [173, 0]
